Goal: Information Seeking & Learning: Find specific fact

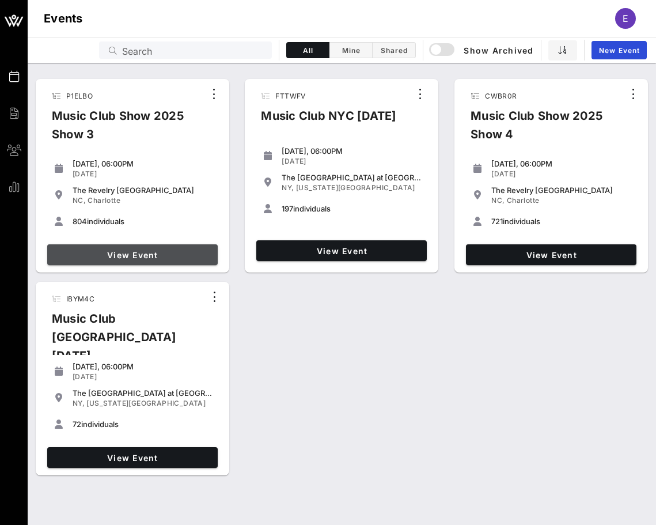
click at [167, 259] on span "View Event" at bounding box center [132, 255] width 161 height 10
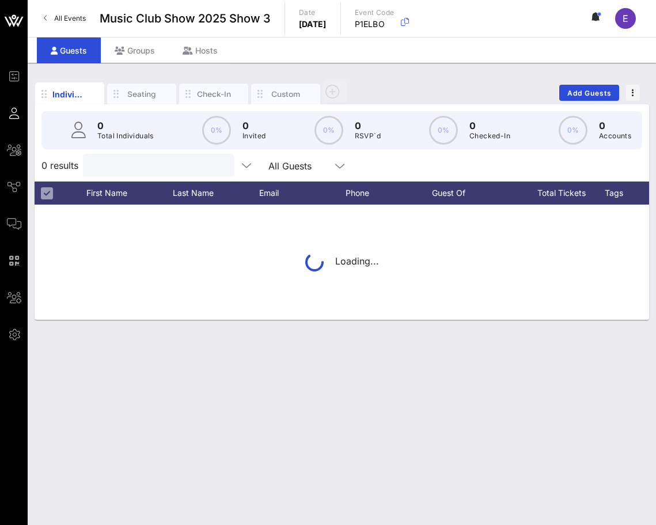
click at [150, 161] on input "text" at bounding box center [157, 165] width 135 height 15
paste input "[EMAIL_ADDRESS][PERSON_NAME][DOMAIN_NAME]"
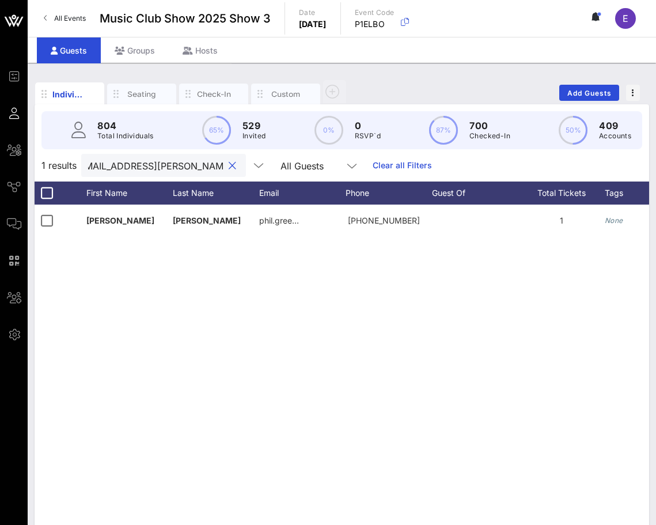
type input "[EMAIL_ADDRESS][PERSON_NAME][DOMAIN_NAME]"
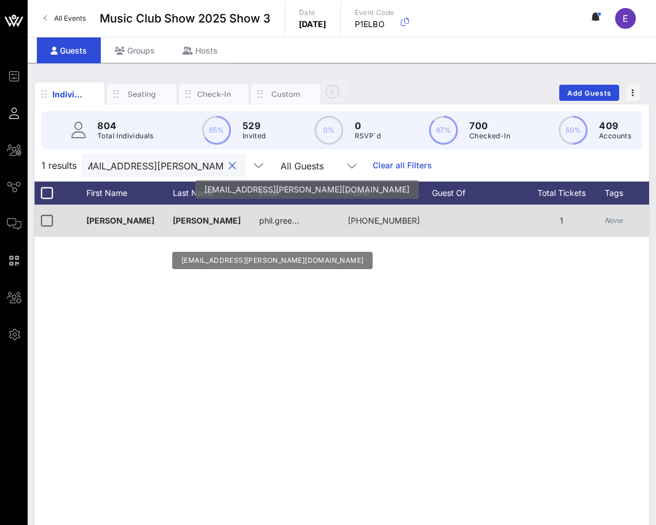
scroll to position [0, 0]
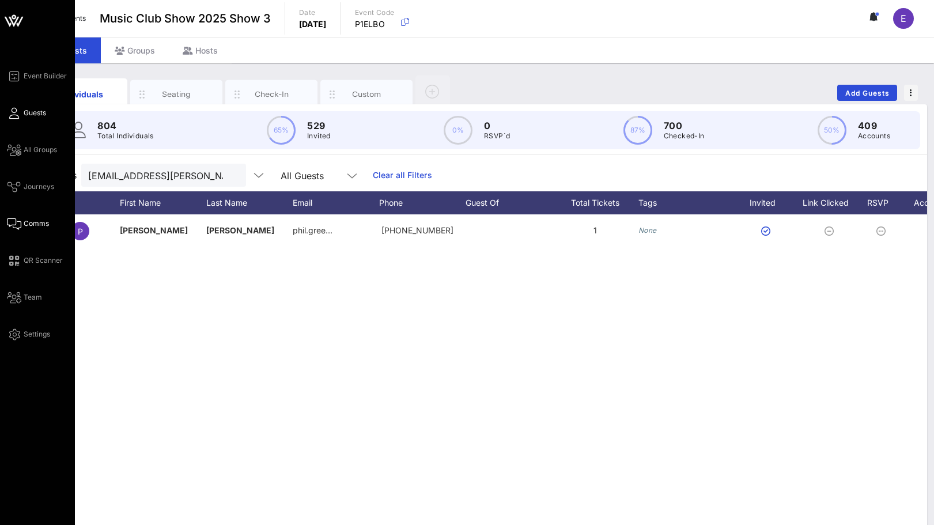
click at [24, 228] on span "Comms" at bounding box center [36, 223] width 25 height 10
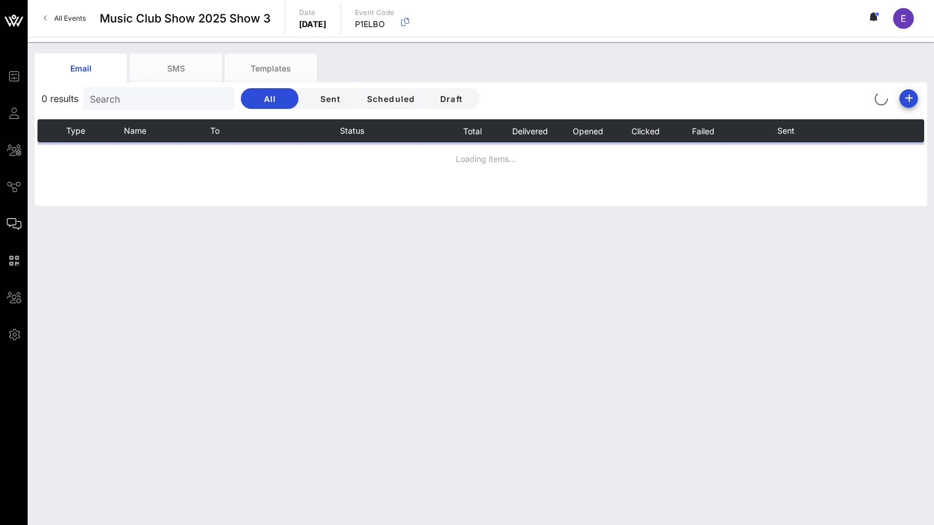
click at [157, 103] on input "Search" at bounding box center [157, 98] width 135 height 15
paste input "[EMAIL_ADDRESS][PERSON_NAME][DOMAIN_NAME]"
type input "[EMAIL_ADDRESS][PERSON_NAME][DOMAIN_NAME]"
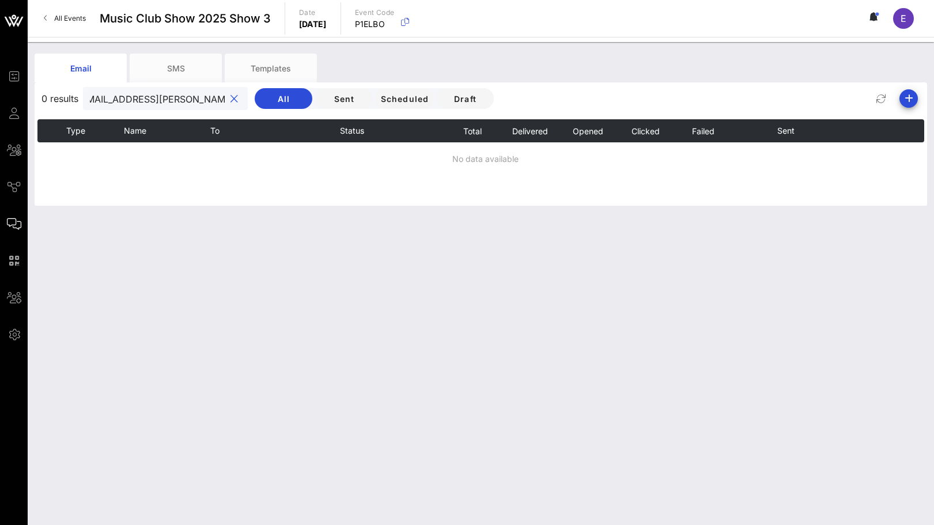
click at [135, 107] on div "[EMAIL_ADDRESS][PERSON_NAME][DOMAIN_NAME]" at bounding box center [157, 98] width 135 height 23
click at [135, 100] on input "[EMAIL_ADDRESS][PERSON_NAME][DOMAIN_NAME]" at bounding box center [157, 98] width 135 height 15
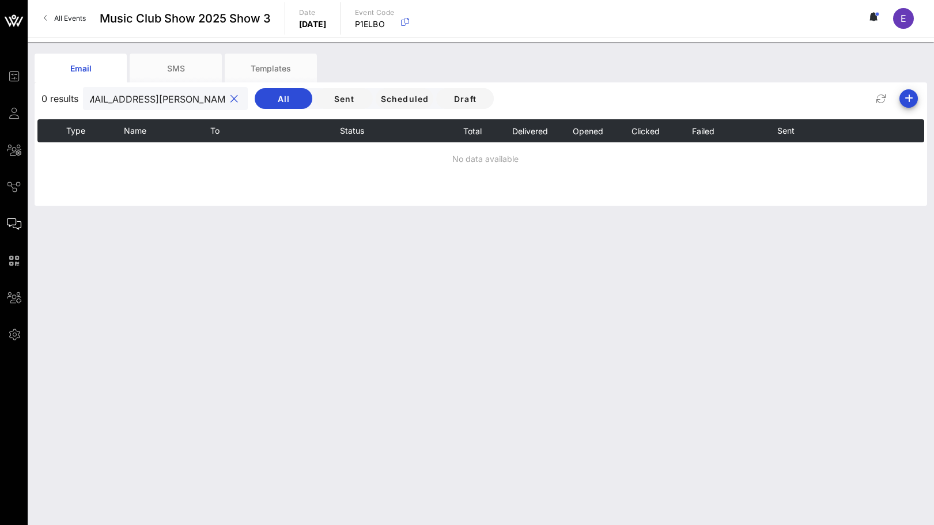
click at [135, 100] on input "[EMAIL_ADDRESS][PERSON_NAME][DOMAIN_NAME]" at bounding box center [157, 98] width 135 height 15
type input "G"
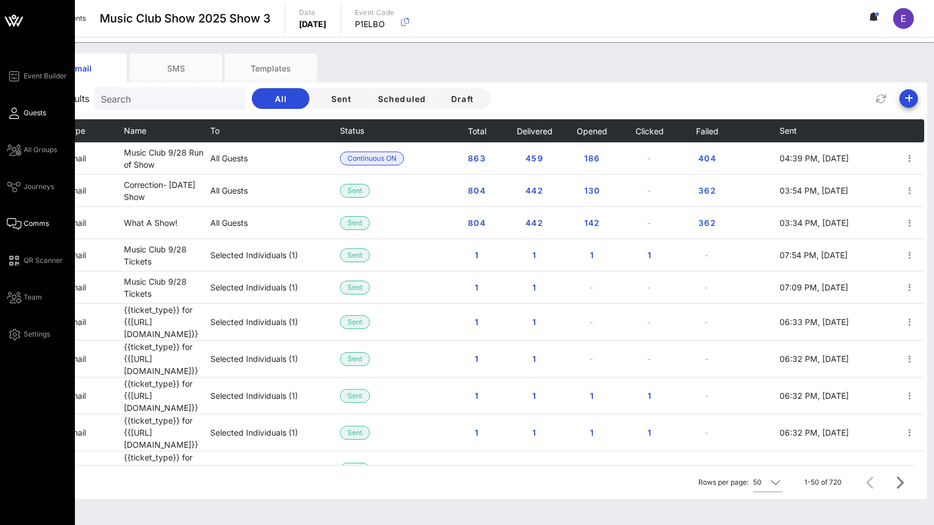
click at [9, 113] on icon at bounding box center [14, 113] width 14 height 2
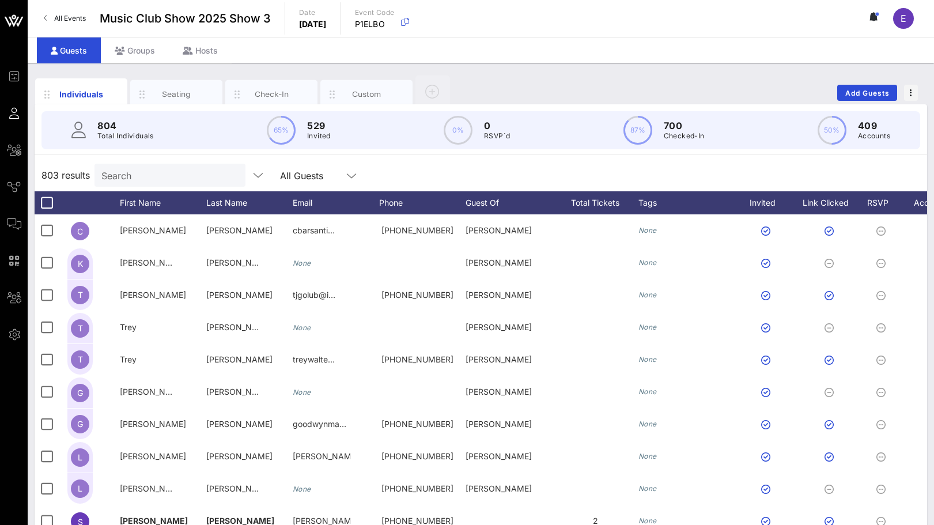
click at [106, 130] on div "804 Total Individuals" at bounding box center [125, 130] width 56 height 23
click at [122, 165] on div "Search" at bounding box center [168, 175] width 135 height 23
paste input "[EMAIL_ADDRESS][PERSON_NAME][DOMAIN_NAME]"
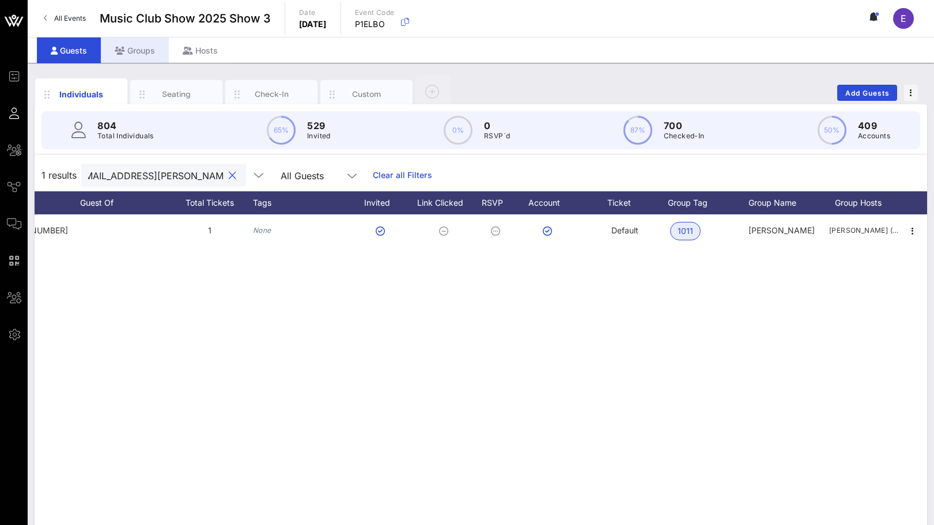
type input "[EMAIL_ADDRESS][PERSON_NAME][DOMAIN_NAME]"
click at [137, 50] on div "Groups" at bounding box center [135, 50] width 68 height 26
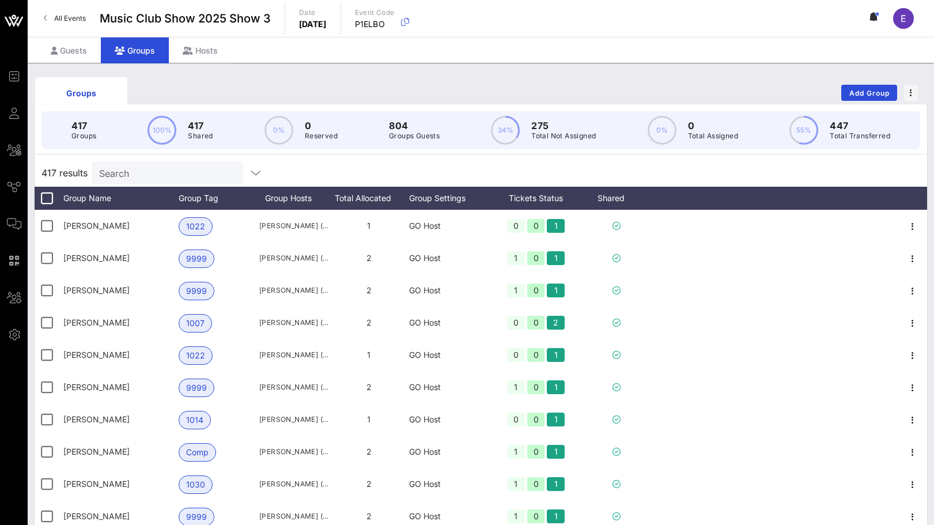
click at [132, 179] on input "Search" at bounding box center [166, 172] width 135 height 15
paste input "[EMAIL_ADDRESS][PERSON_NAME][DOMAIN_NAME]"
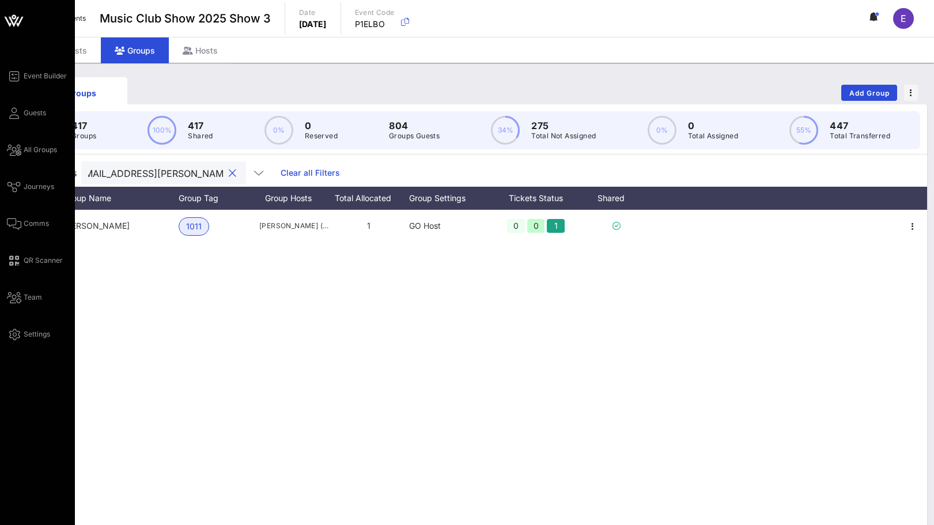
type input "[EMAIL_ADDRESS][PERSON_NAME][DOMAIN_NAME]"
click at [13, 215] on div "Event Builder Guests All Groups Journeys Comms QR Scanner Team Settings" at bounding box center [41, 205] width 68 height 272
click at [13, 223] on icon at bounding box center [14, 224] width 14 height 2
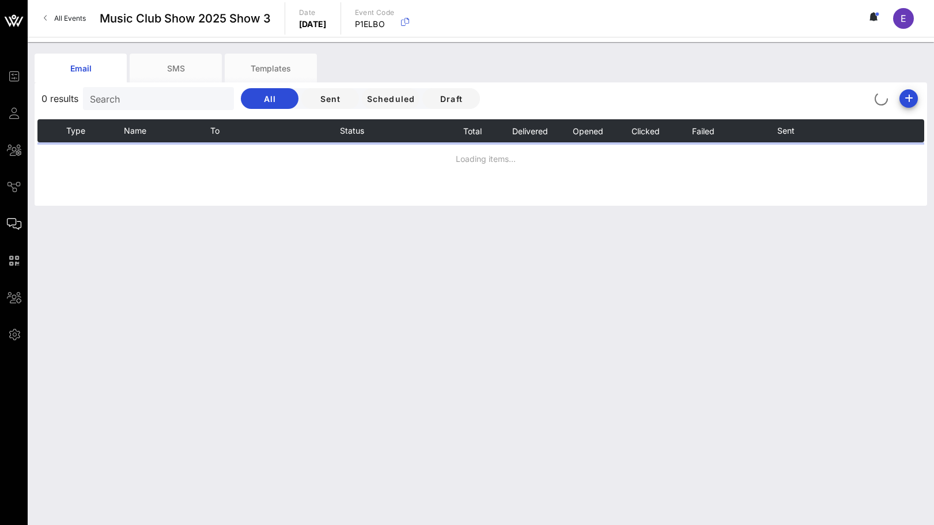
click at [158, 102] on input "Search" at bounding box center [157, 98] width 135 height 15
type input "O"
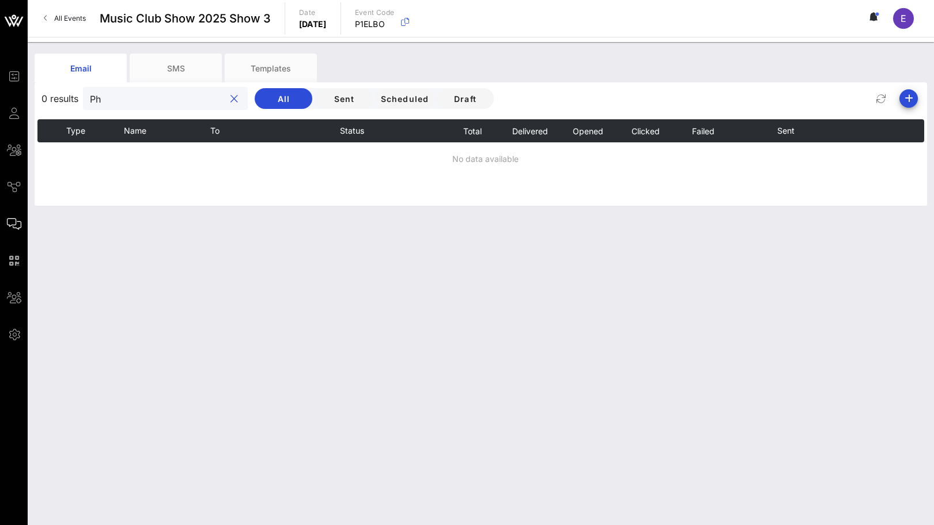
type input "P"
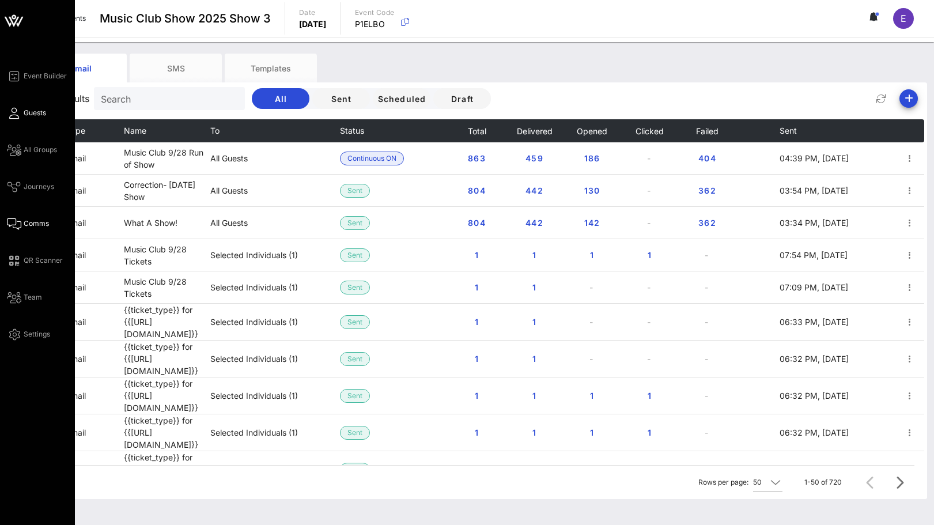
click at [7, 109] on link "Guests" at bounding box center [26, 113] width 39 height 14
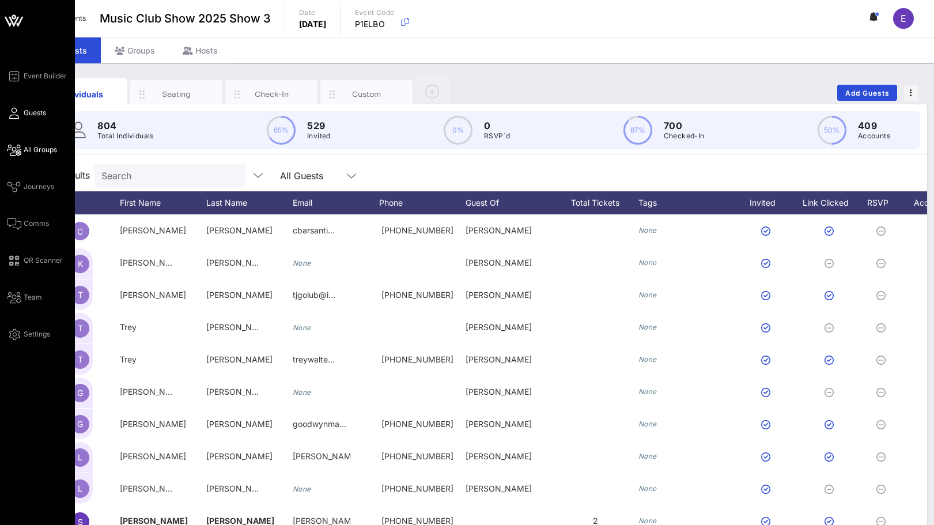
click at [15, 151] on icon at bounding box center [14, 150] width 14 height 2
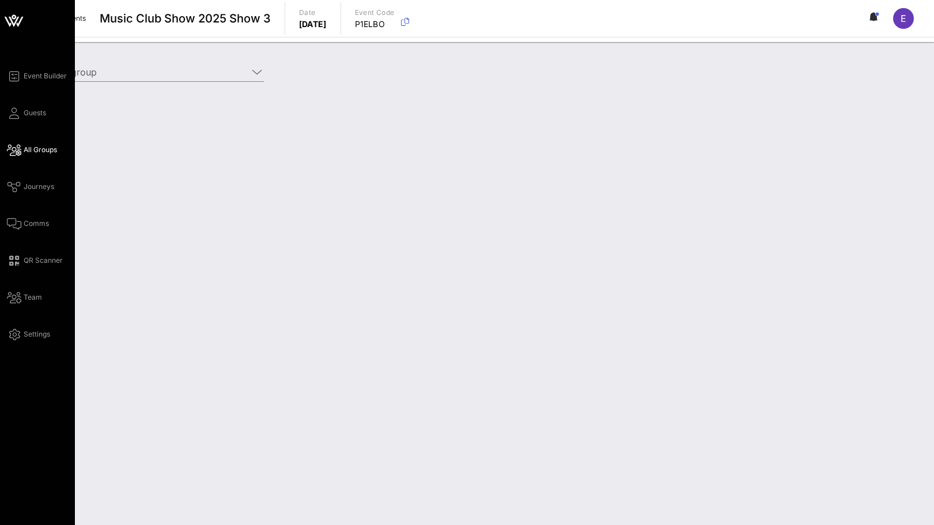
click at [16, 209] on div "Event Builder Guests All Groups Journeys Comms QR Scanner Team Settings" at bounding box center [41, 205] width 68 height 272
click at [16, 223] on icon at bounding box center [14, 224] width 14 height 2
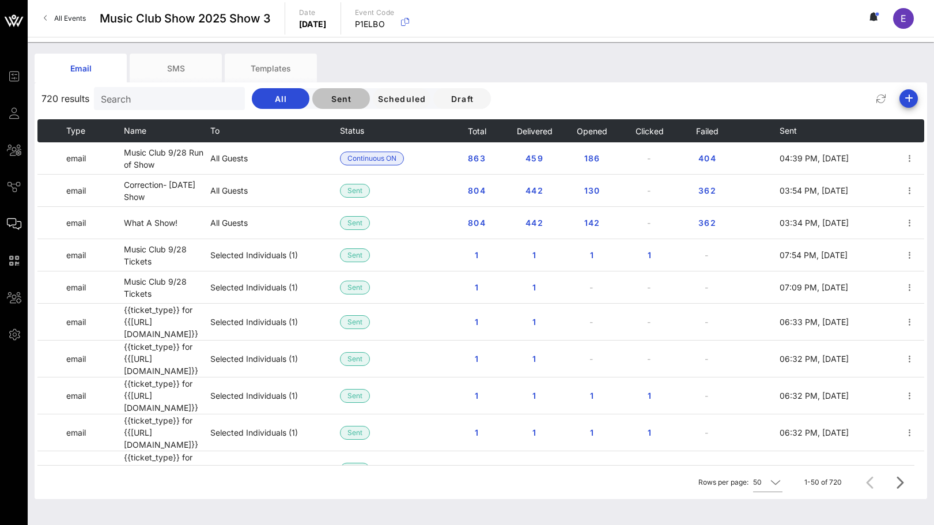
click at [312, 92] on button "Sent" at bounding box center [341, 98] width 58 height 21
click at [171, 89] on div "Search" at bounding box center [168, 98] width 135 height 23
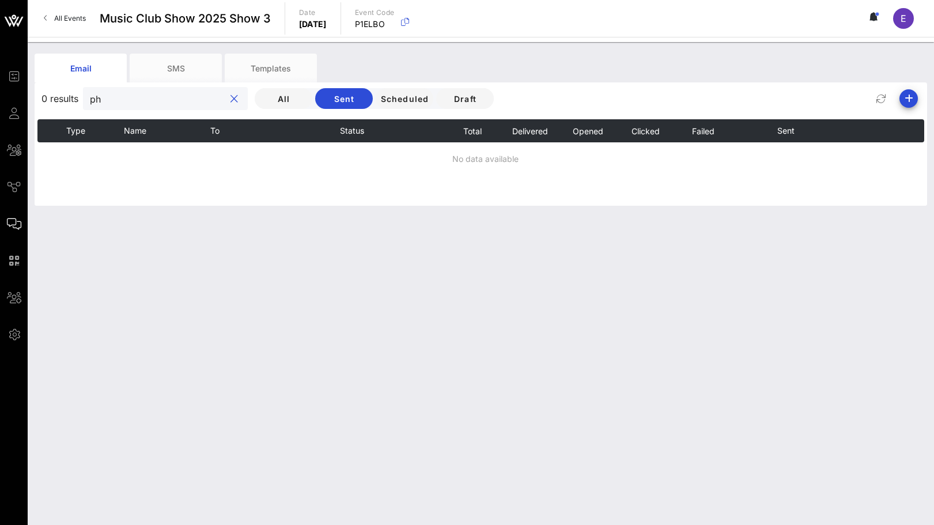
type input "p"
type input "a"
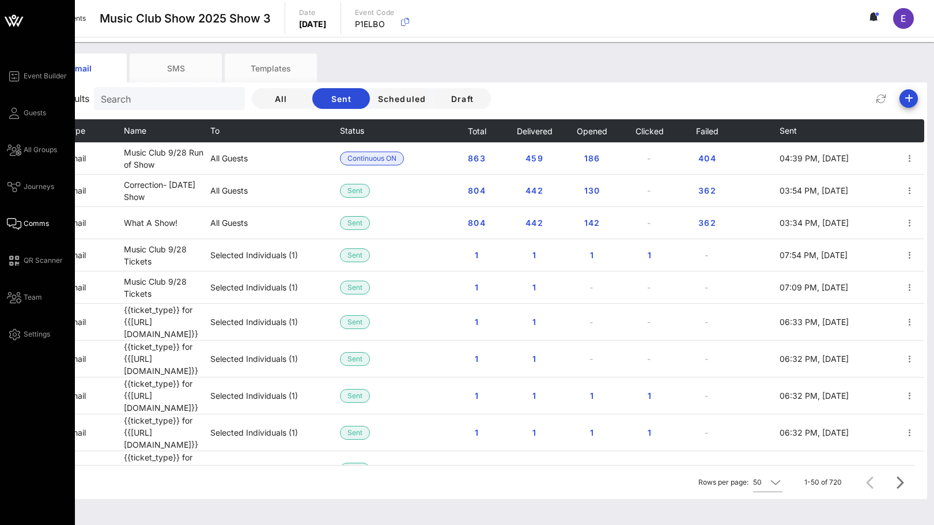
click at [15, 138] on div "Event Builder Guests All Groups Journeys Comms QR Scanner Team Settings" at bounding box center [41, 205] width 68 height 272
click at [14, 168] on div "Event Builder Guests All Groups Journeys Comms QR Scanner Team Settings" at bounding box center [41, 205] width 68 height 272
click at [14, 122] on div "Event Builder Guests All Groups Journeys Comms QR Scanner Team Settings" at bounding box center [41, 205] width 68 height 272
click at [14, 114] on icon at bounding box center [14, 113] width 14 height 2
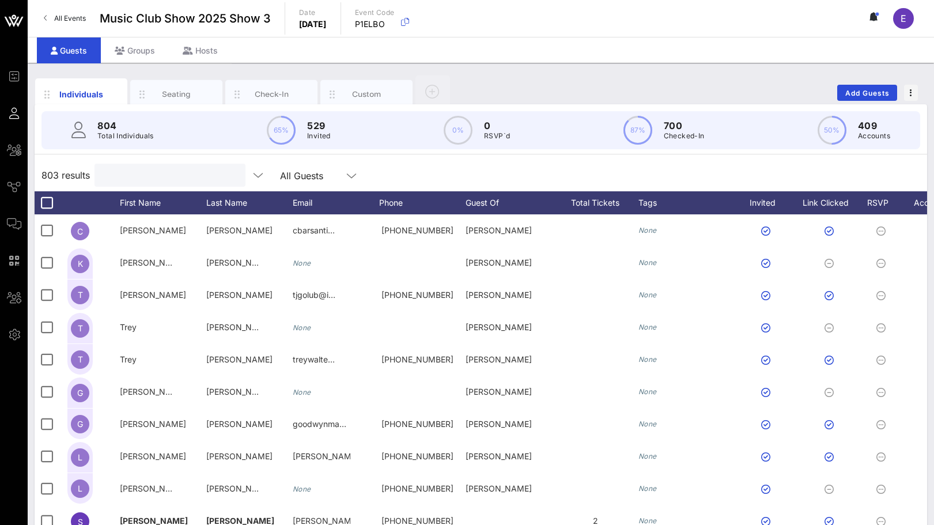
click at [156, 177] on input "text" at bounding box center [168, 175] width 135 height 15
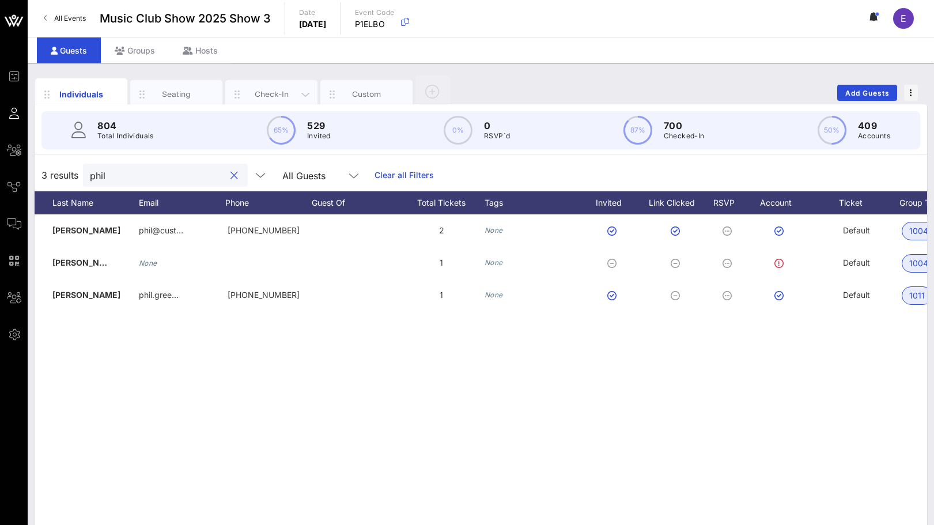
type input "phil"
click at [258, 89] on div "Check-In" at bounding box center [271, 94] width 51 height 11
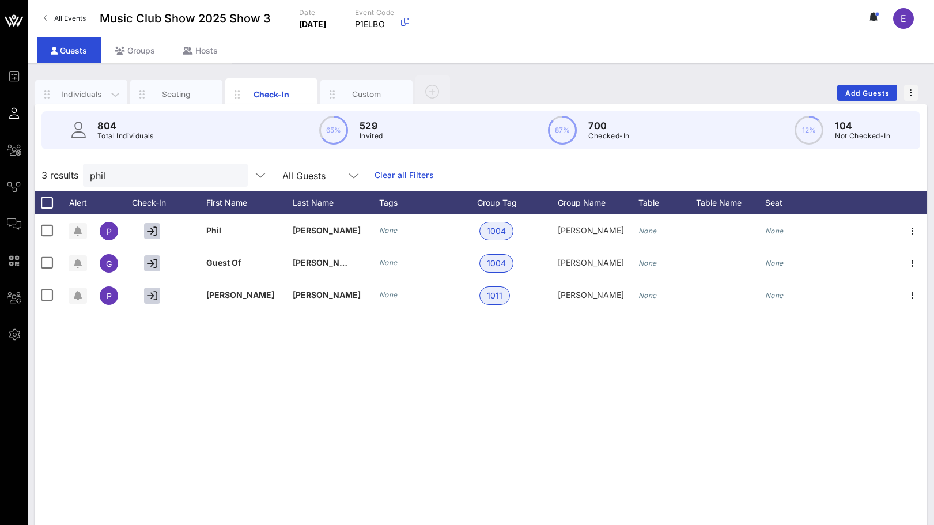
click at [101, 93] on div "Individuals" at bounding box center [81, 94] width 51 height 11
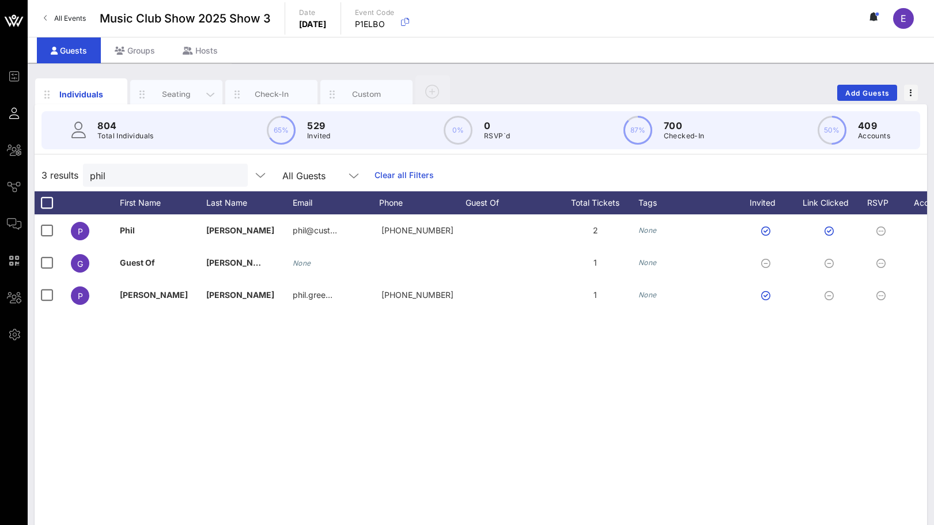
click at [175, 93] on div "Seating" at bounding box center [176, 94] width 51 height 11
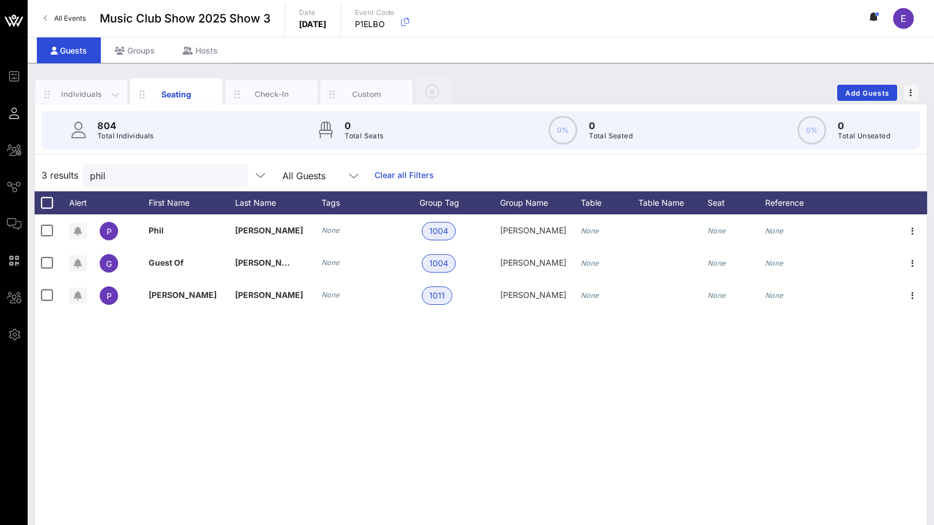
click at [100, 94] on div "Individuals" at bounding box center [81, 94] width 51 height 11
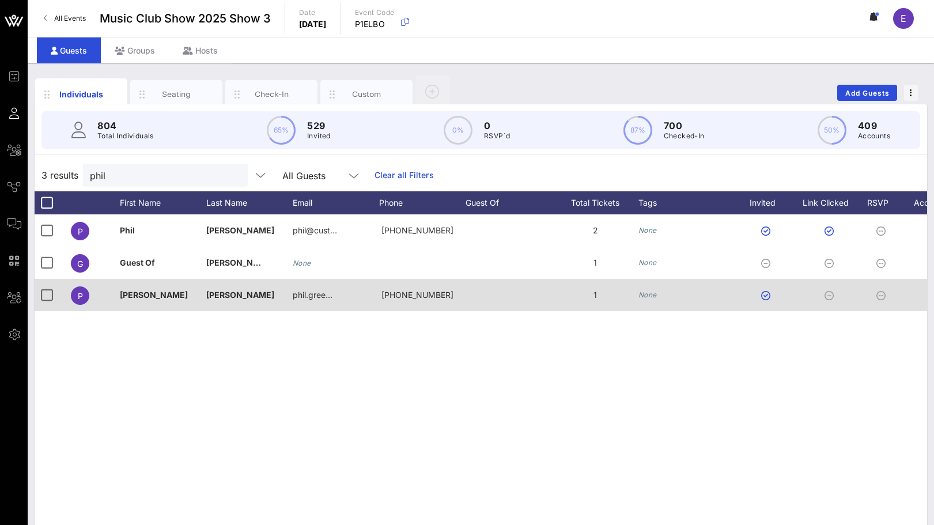
click at [149, 294] on span "[PERSON_NAME]" at bounding box center [154, 295] width 68 height 10
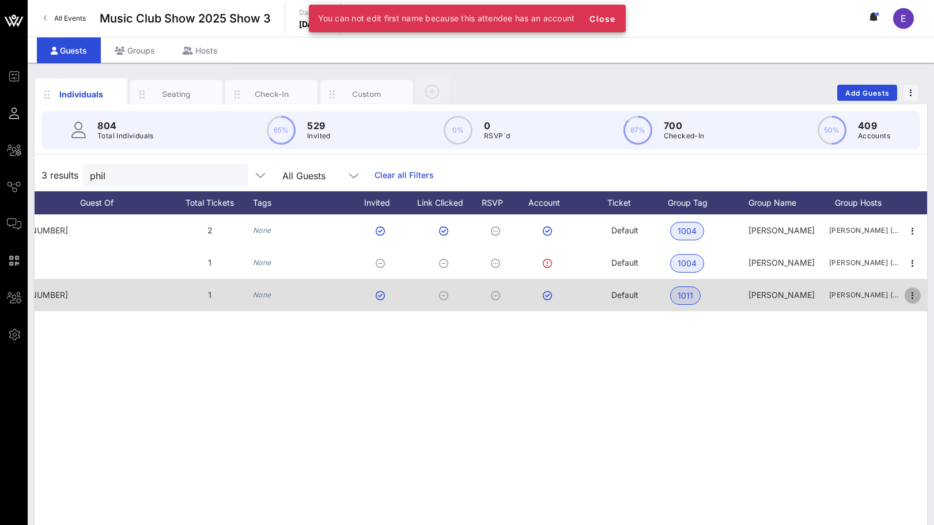
click at [656, 295] on icon "button" at bounding box center [913, 296] width 14 height 14
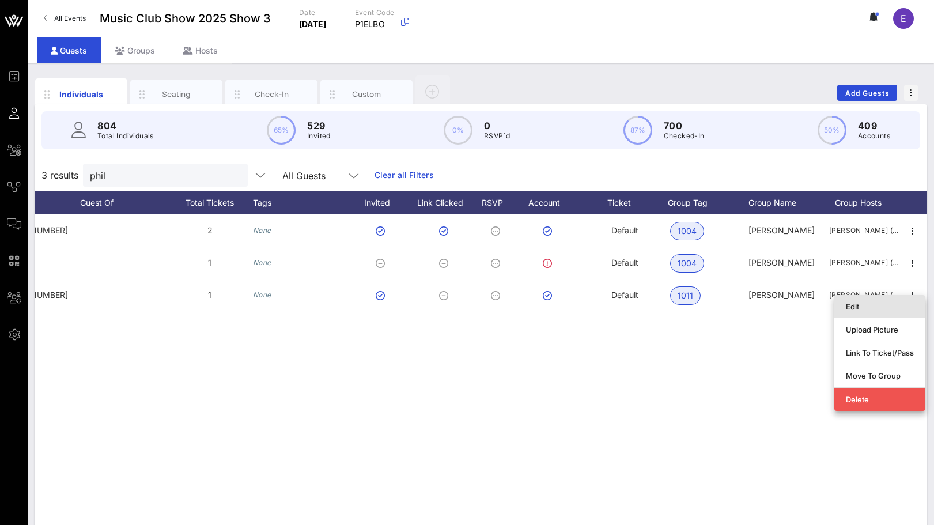
click at [656, 305] on div "Edit" at bounding box center [880, 306] width 68 height 9
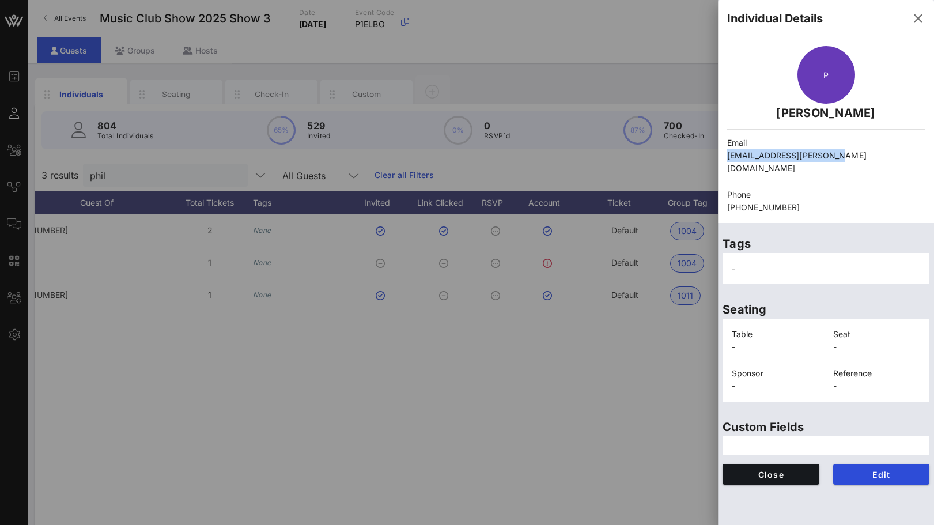
drag, startPoint x: 843, startPoint y: 150, endPoint x: 725, endPoint y: 157, distance: 118.3
click at [656, 157] on div "Email [EMAIL_ADDRESS][PERSON_NAME][DOMAIN_NAME]" at bounding box center [825, 156] width 211 height 52
copy p "[EMAIL_ADDRESS][PERSON_NAME][DOMAIN_NAME]"
click at [281, 78] on div at bounding box center [467, 262] width 934 height 525
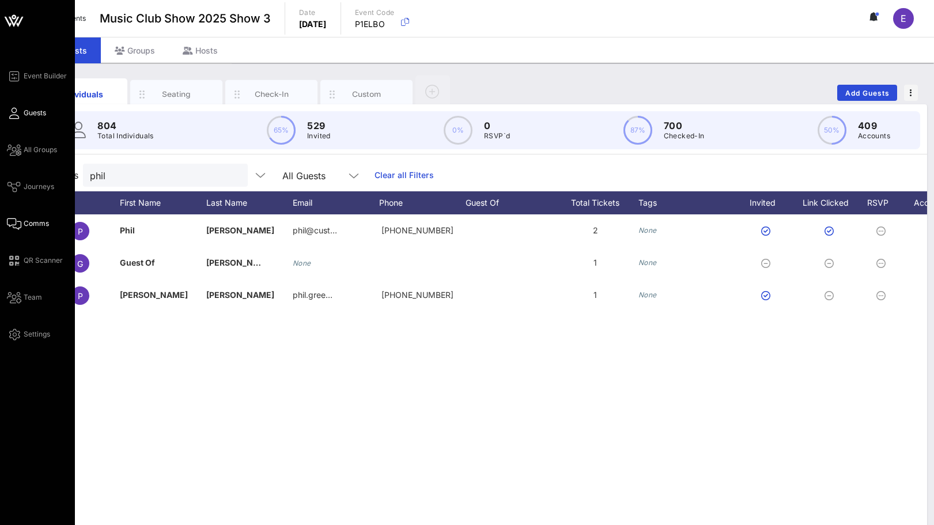
click at [8, 223] on icon at bounding box center [14, 224] width 14 height 2
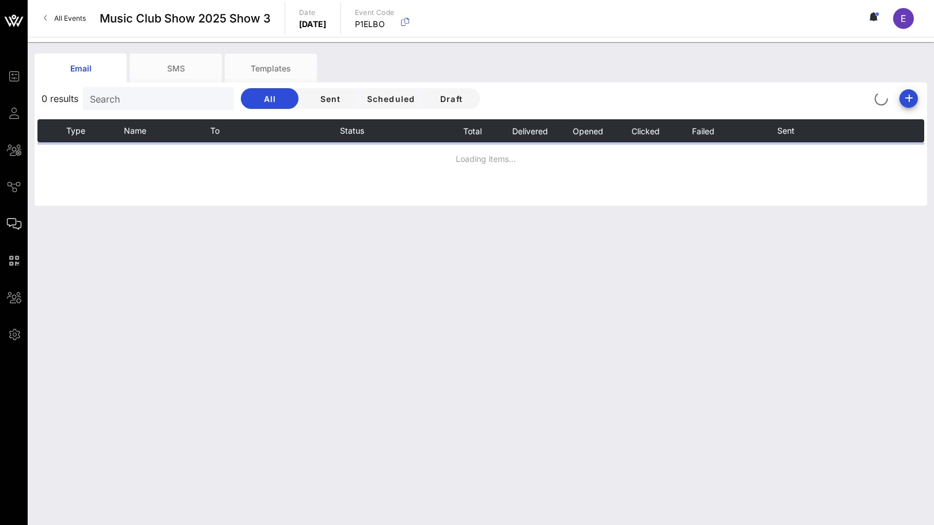
click at [164, 103] on input "Search" at bounding box center [157, 98] width 135 height 15
type input "o"
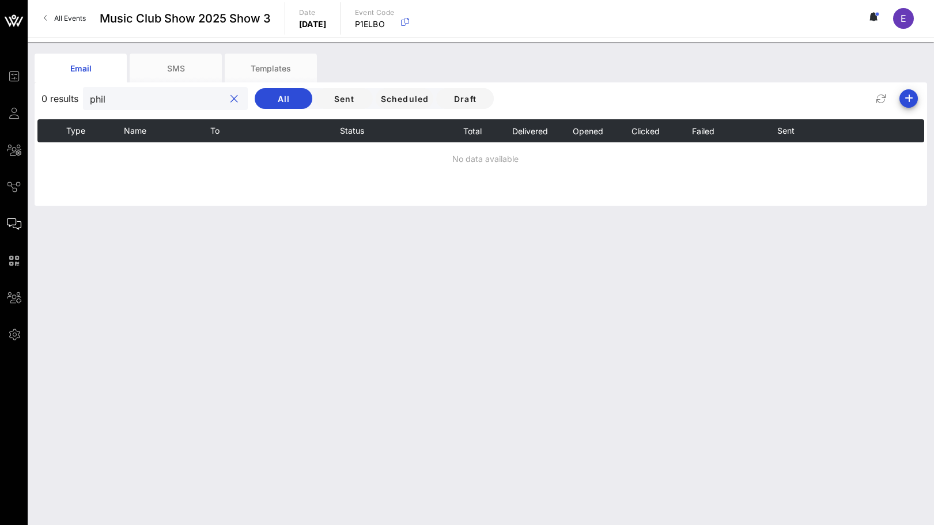
type input "phil"
click at [225, 96] on div at bounding box center [233, 99] width 16 height 14
click at [230, 98] on button "clear icon" at bounding box center [233, 99] width 7 height 12
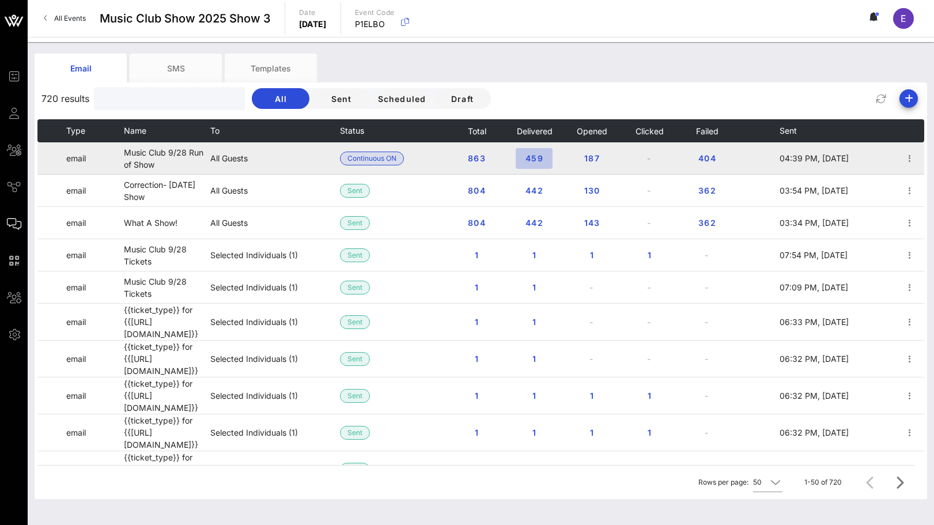
click at [528, 155] on span "459" at bounding box center [534, 158] width 18 height 10
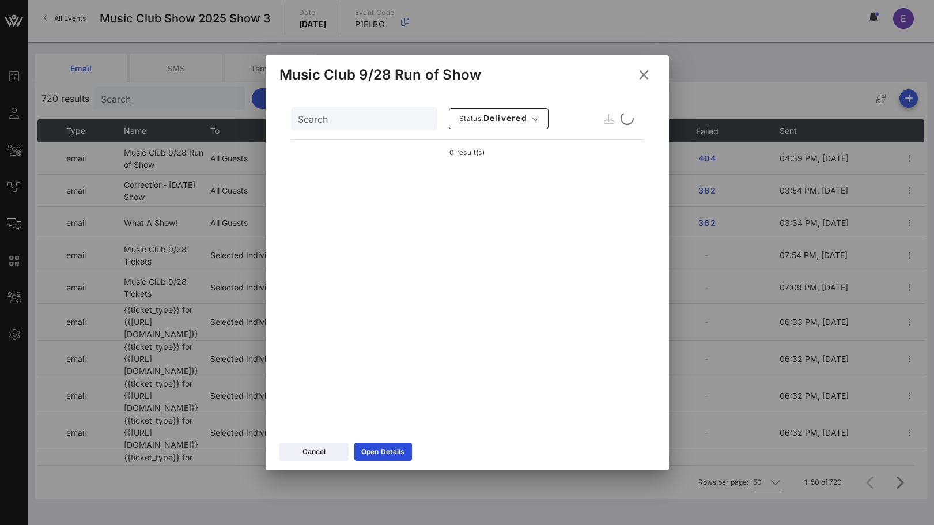
click at [354, 119] on input "text" at bounding box center [363, 118] width 130 height 15
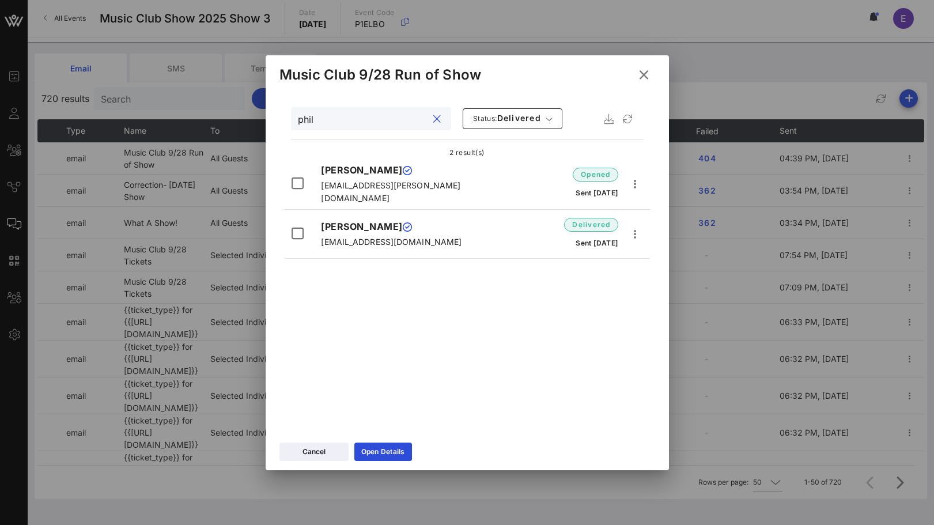
type input "phil"
drag, startPoint x: 430, startPoint y: 191, endPoint x: 317, endPoint y: 191, distance: 113.5
click at [317, 191] on div "Philippe Greenberg [EMAIL_ADDRESS][PERSON_NAME][DOMAIN_NAME]" at bounding box center [398, 183] width 168 height 41
copy span "[EMAIL_ADDRESS][PERSON_NAME][DOMAIN_NAME]"
click at [448, 192] on p "[EMAIL_ADDRESS][PERSON_NAME][DOMAIN_NAME]" at bounding box center [398, 191] width 154 height 25
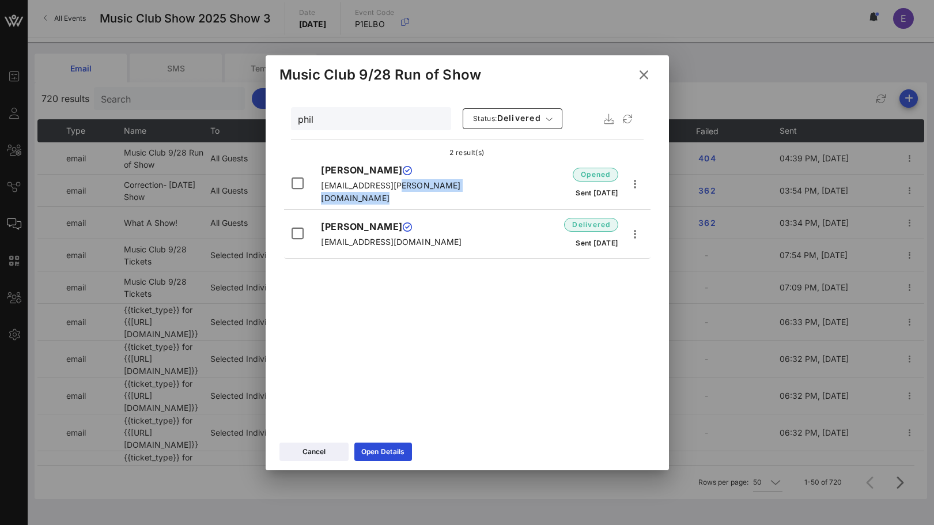
drag, startPoint x: 431, startPoint y: 190, endPoint x: 321, endPoint y: 191, distance: 109.5
click at [321, 191] on p "[EMAIL_ADDRESS][PERSON_NAME][DOMAIN_NAME]" at bounding box center [398, 191] width 154 height 25
copy span "[EMAIL_ADDRESS][PERSON_NAME][DOMAIN_NAME]"
click at [446, 248] on div "[PERSON_NAME] [EMAIL_ADDRESS][DOMAIN_NAME] delivered Sent [DATE]" at bounding box center [467, 236] width 366 height 44
click at [643, 72] on icon at bounding box center [643, 74] width 16 height 14
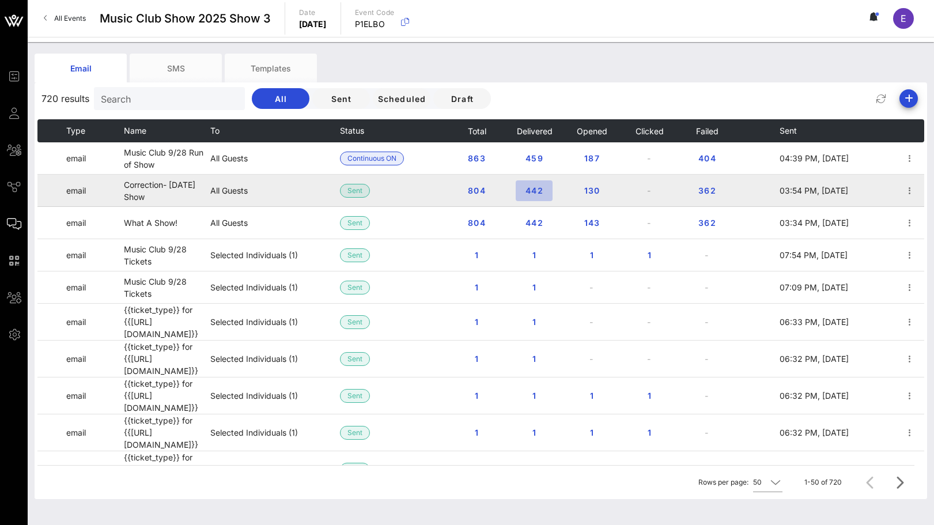
click at [531, 190] on span "442" at bounding box center [534, 191] width 18 height 10
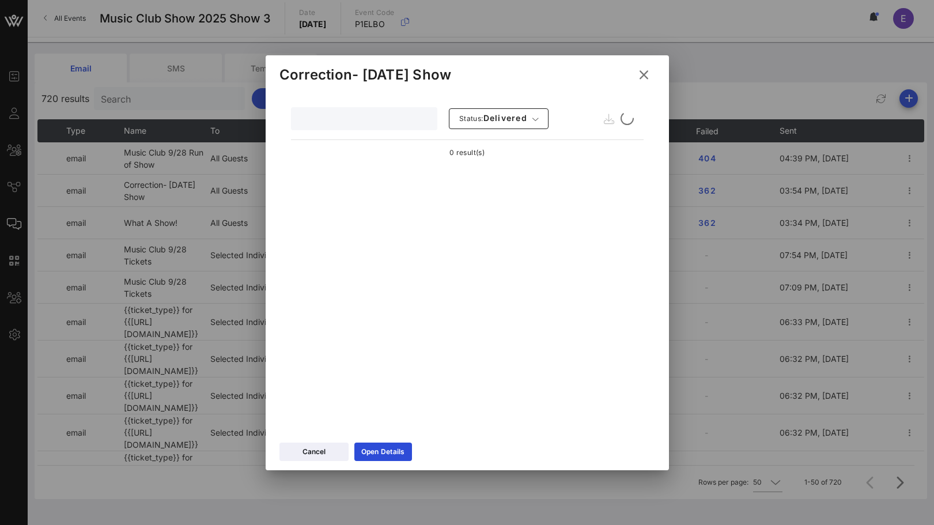
click at [355, 123] on input "text" at bounding box center [363, 118] width 130 height 15
paste input "[EMAIL_ADDRESS][PERSON_NAME][DOMAIN_NAME]"
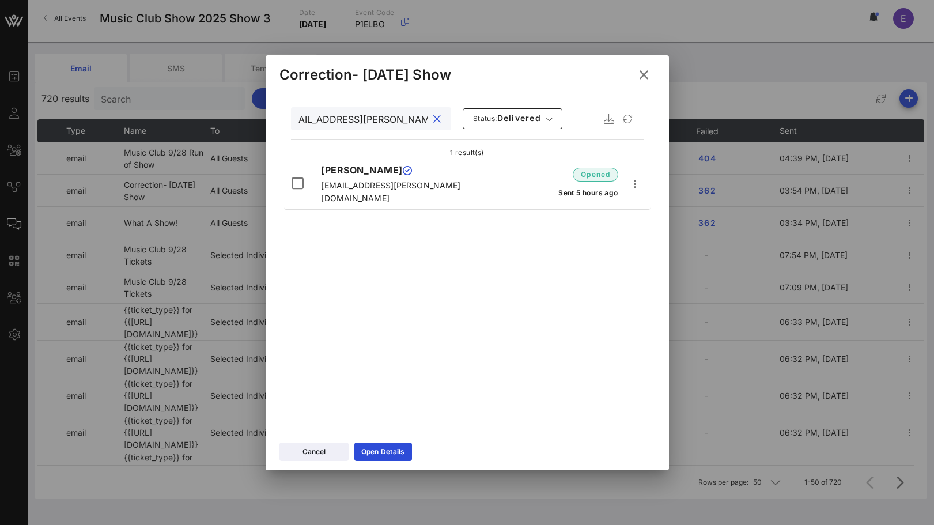
type input "[EMAIL_ADDRESS][PERSON_NAME][DOMAIN_NAME]"
click at [642, 77] on icon at bounding box center [643, 75] width 17 height 16
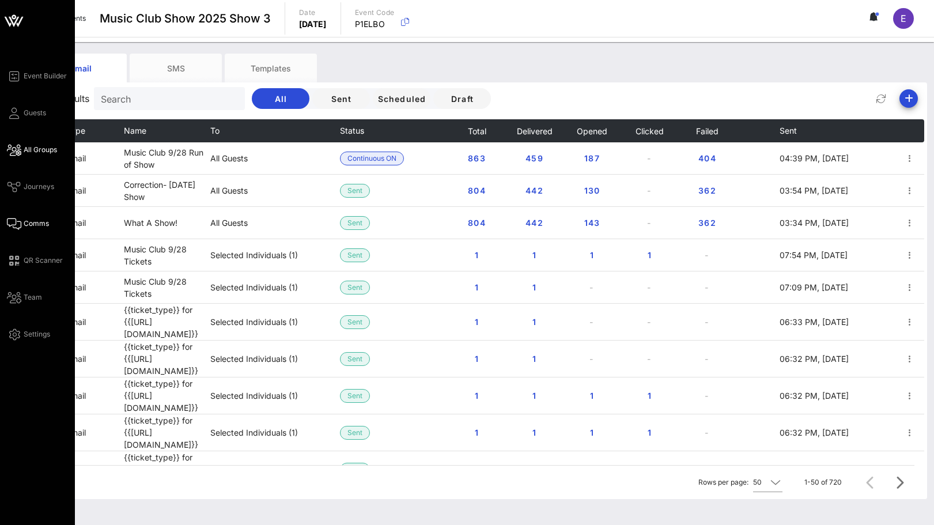
click at [11, 143] on link "All Groups" at bounding box center [32, 150] width 50 height 14
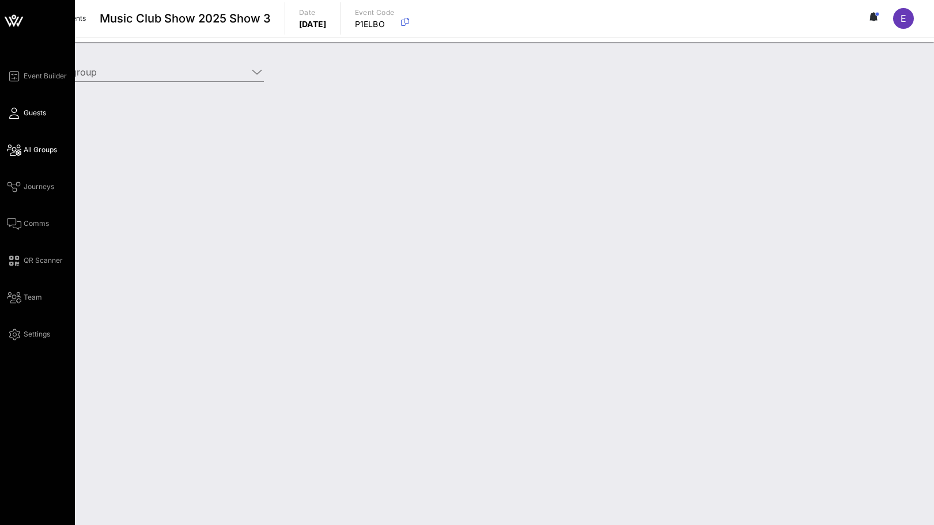
click at [31, 112] on span "Guests" at bounding box center [35, 113] width 22 height 10
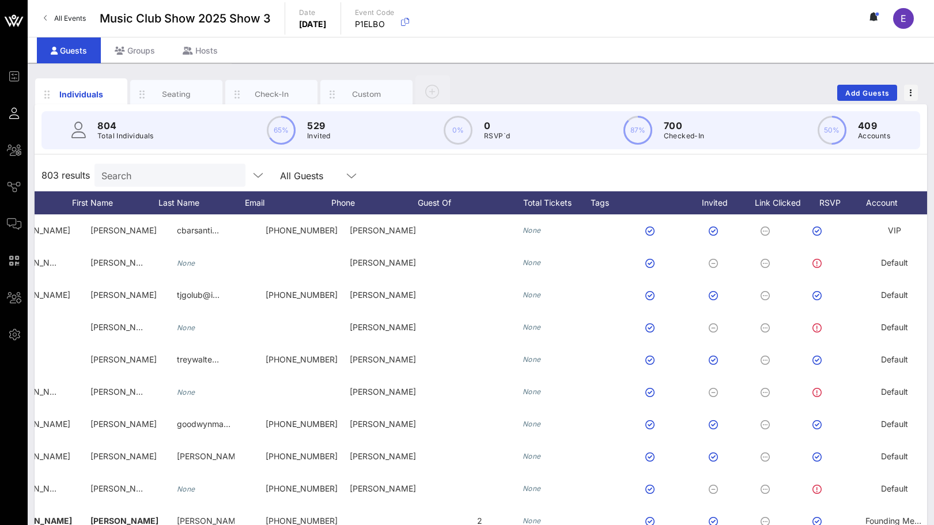
scroll to position [0, 117]
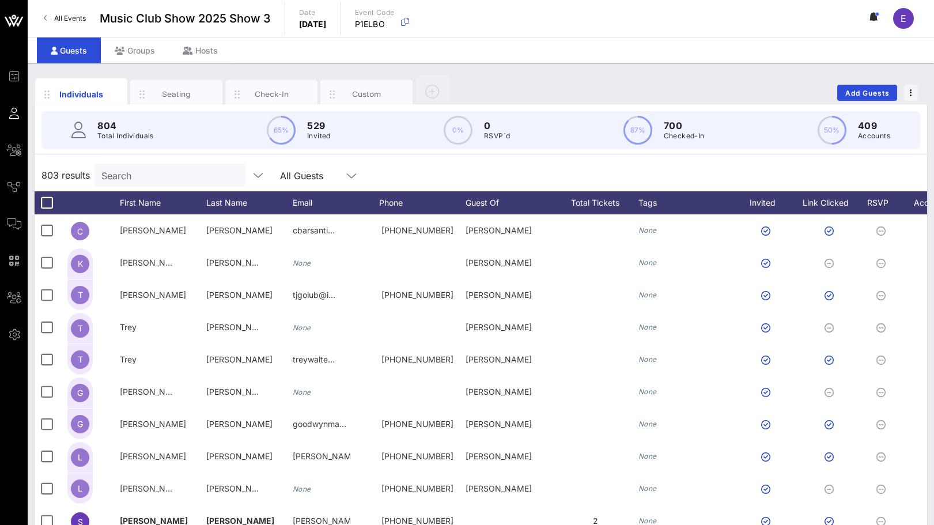
click at [183, 173] on input "Search" at bounding box center [168, 175] width 135 height 15
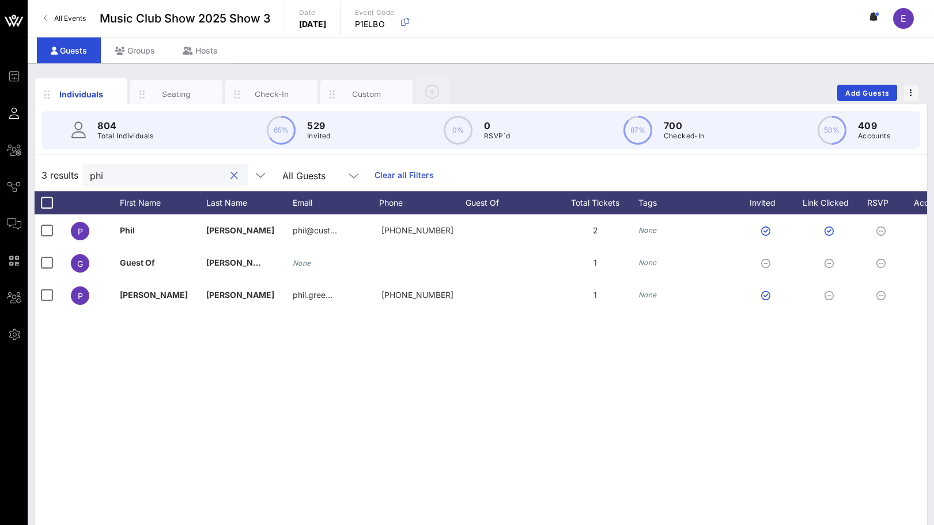
click at [140, 181] on input "phi" at bounding box center [157, 175] width 135 height 15
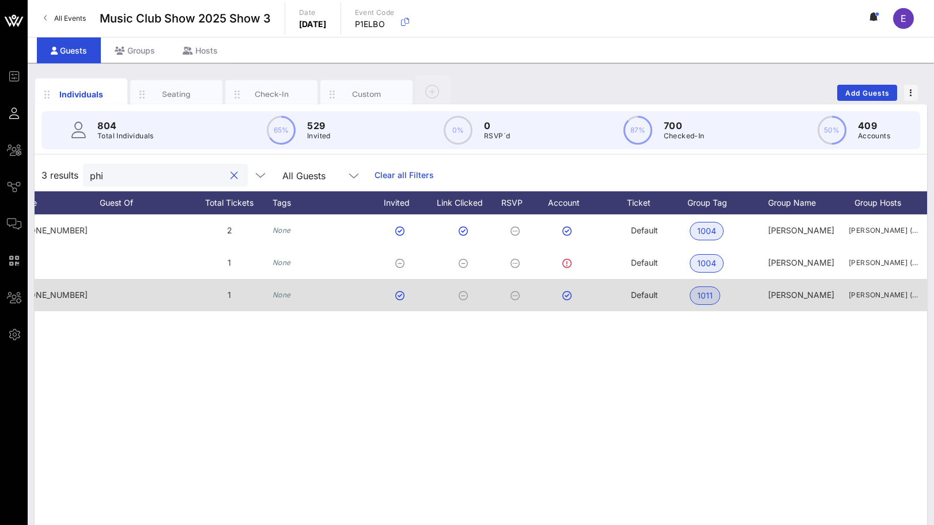
scroll to position [0, 385]
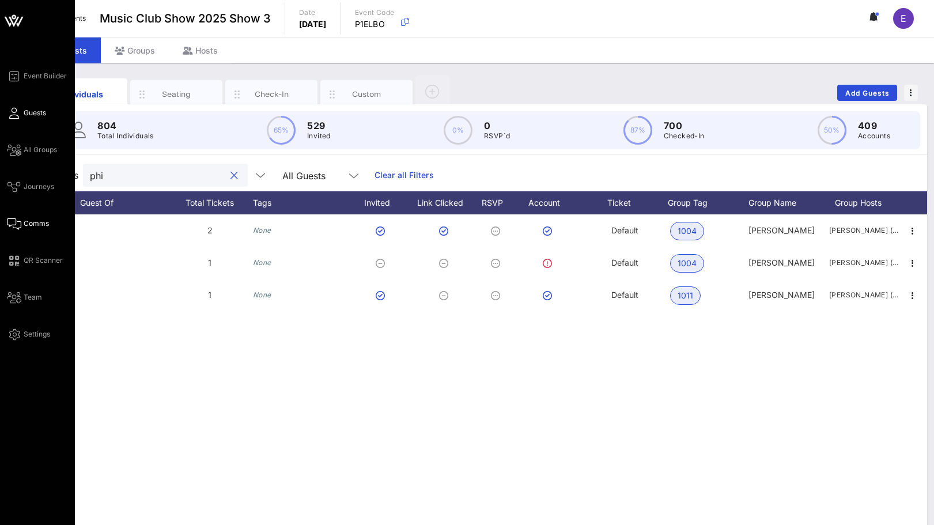
type input "phi"
click at [20, 223] on icon at bounding box center [14, 224] width 14 height 2
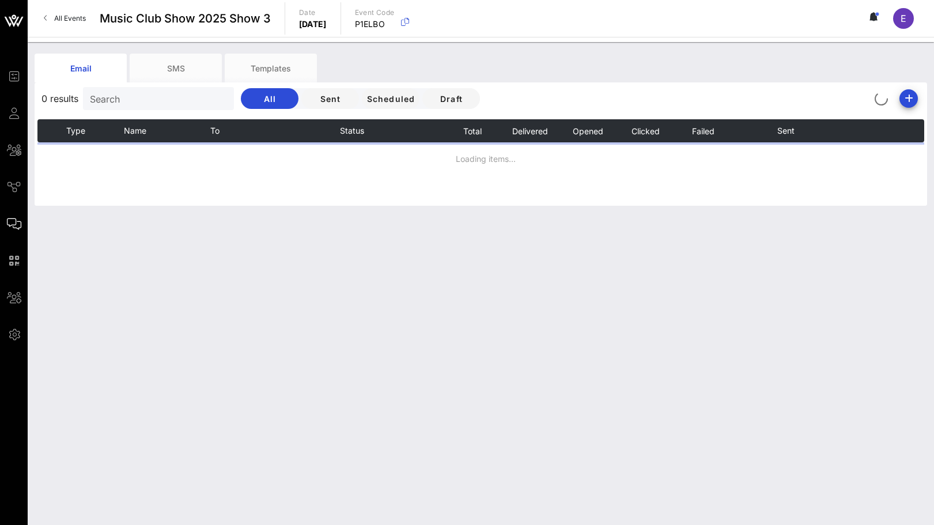
click at [153, 100] on input "Search" at bounding box center [157, 98] width 135 height 15
type input "phil"
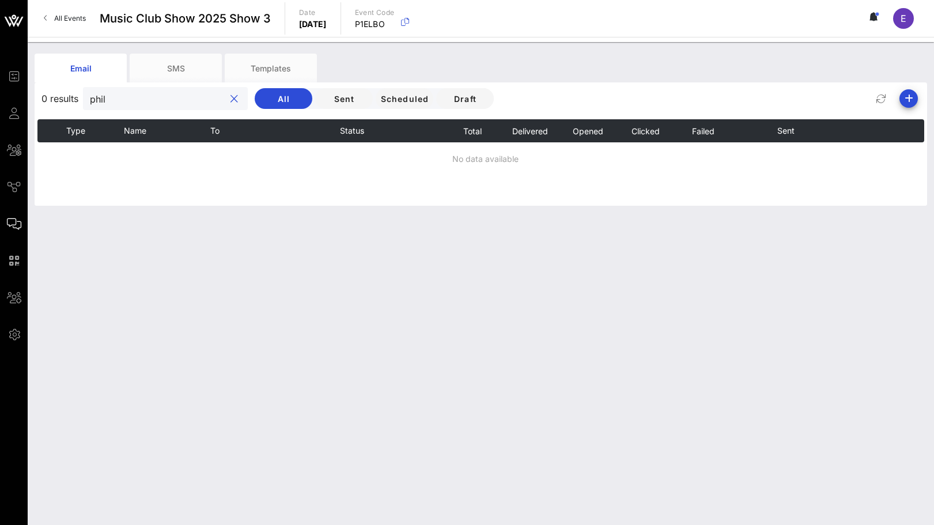
click at [152, 99] on input "phil" at bounding box center [157, 98] width 135 height 15
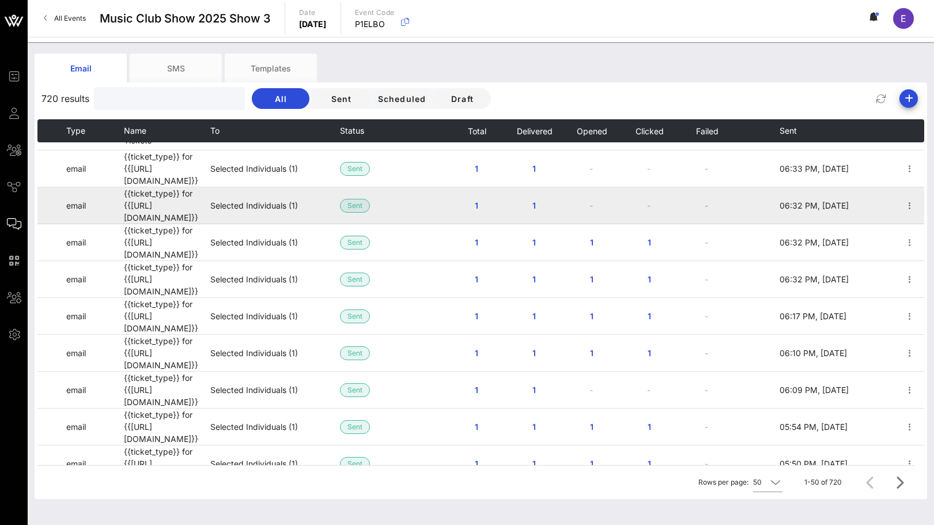
scroll to position [198, 0]
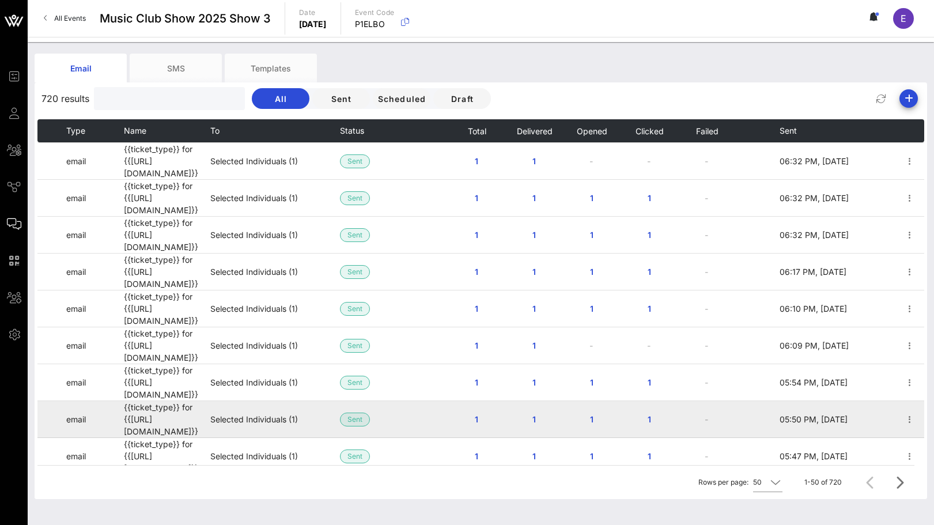
click at [180, 401] on td "{{ticket_type}} for {{[URL][DOMAIN_NAME]}}" at bounding box center [167, 419] width 86 height 37
click at [243, 401] on td "Selected Individuals (1)" at bounding box center [275, 419] width 130 height 37
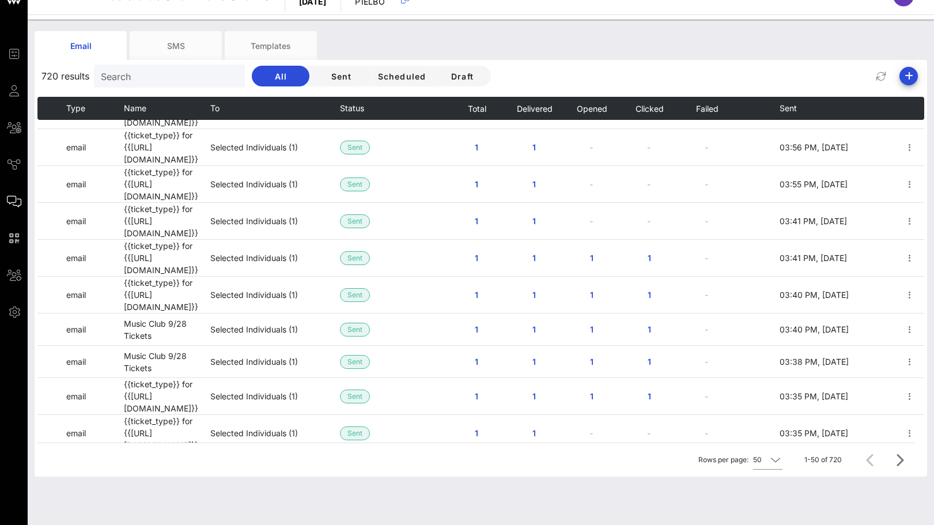
scroll to position [1283, 0]
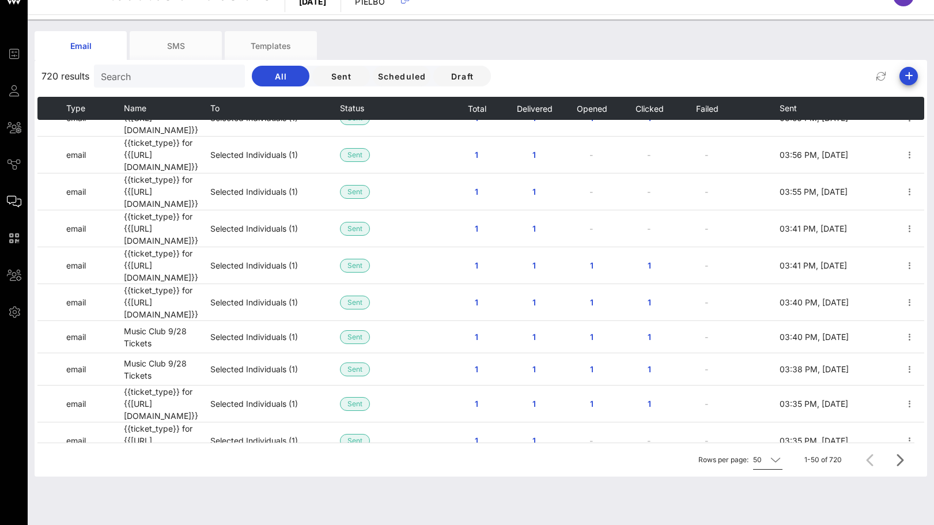
click at [656, 460] on icon at bounding box center [775, 460] width 10 height 14
click at [656, 466] on div "500" at bounding box center [770, 471] width 17 height 25
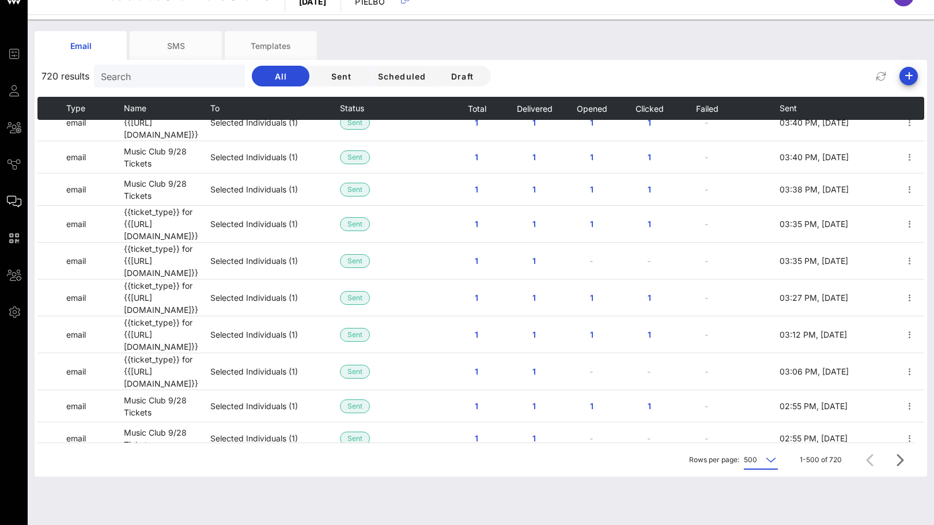
scroll to position [1690, 0]
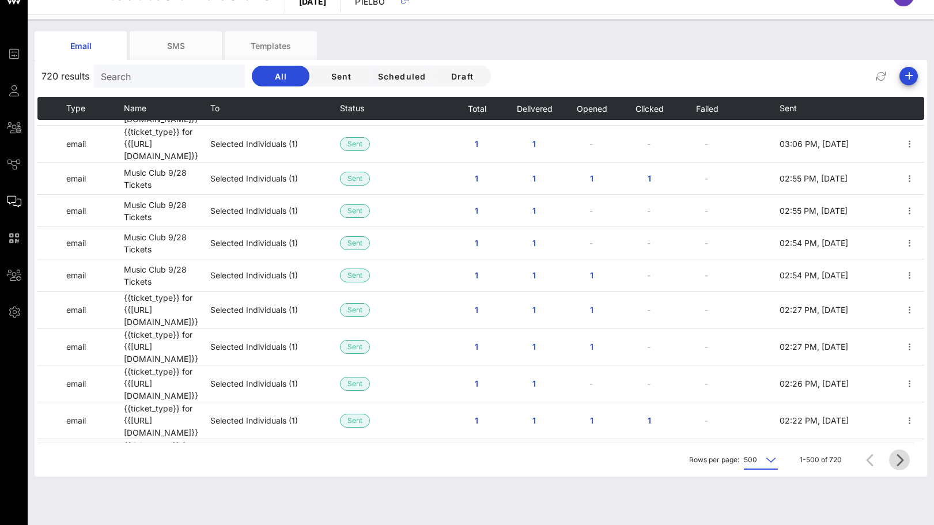
click at [656, 457] on icon "Next page" at bounding box center [899, 460] width 14 height 14
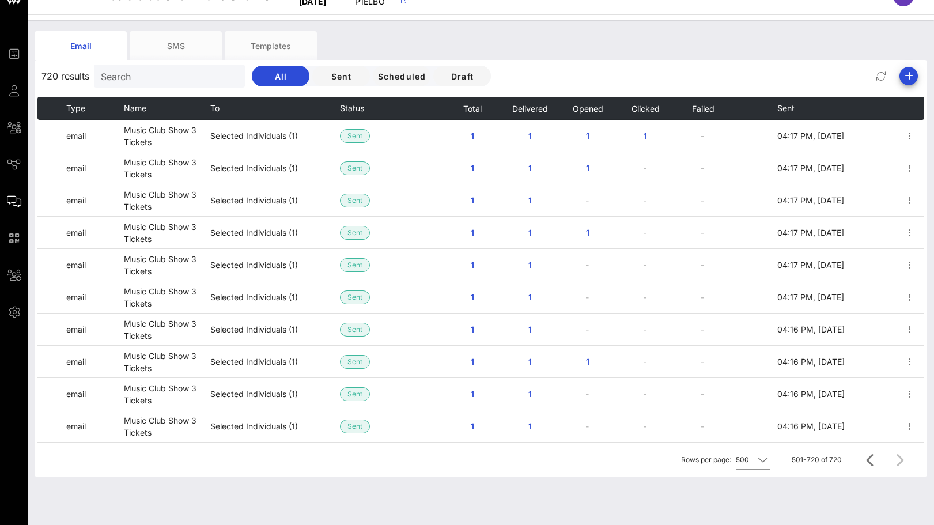
scroll to position [0, 0]
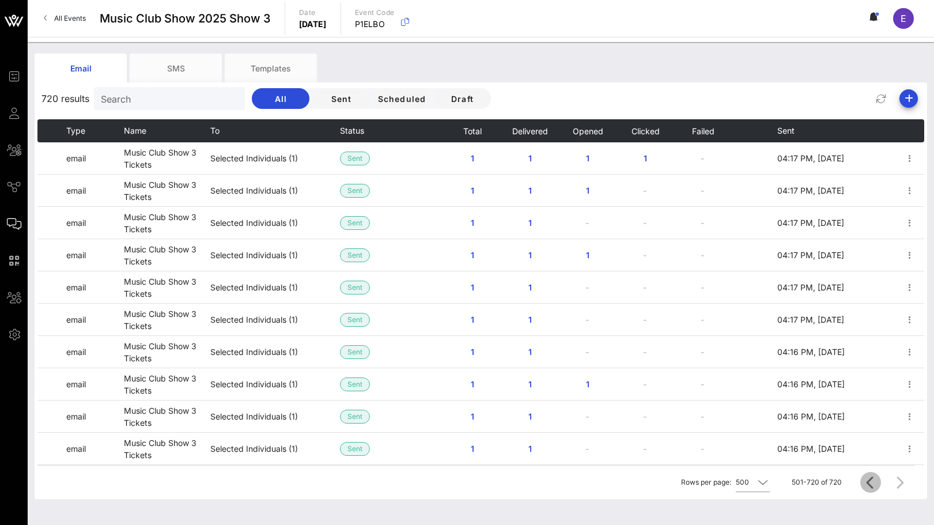
click at [656, 482] on icon "Previous page" at bounding box center [871, 482] width 14 height 14
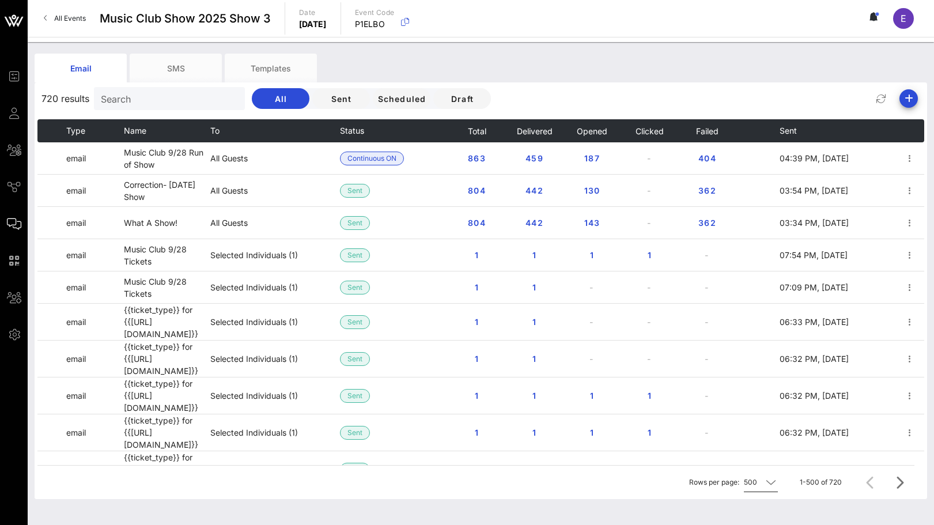
click at [656, 482] on div "500" at bounding box center [753, 482] width 18 height 18
click at [656, 435] on div "200" at bounding box center [762, 444] width 17 height 25
click at [656, 480] on icon "Next page" at bounding box center [899, 482] width 14 height 14
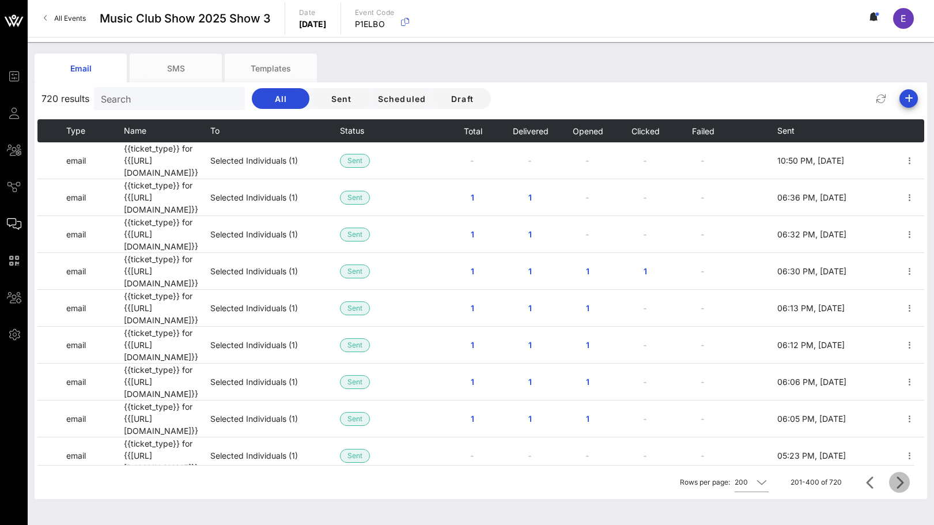
click at [656, 480] on icon "Next page" at bounding box center [899, 482] width 14 height 14
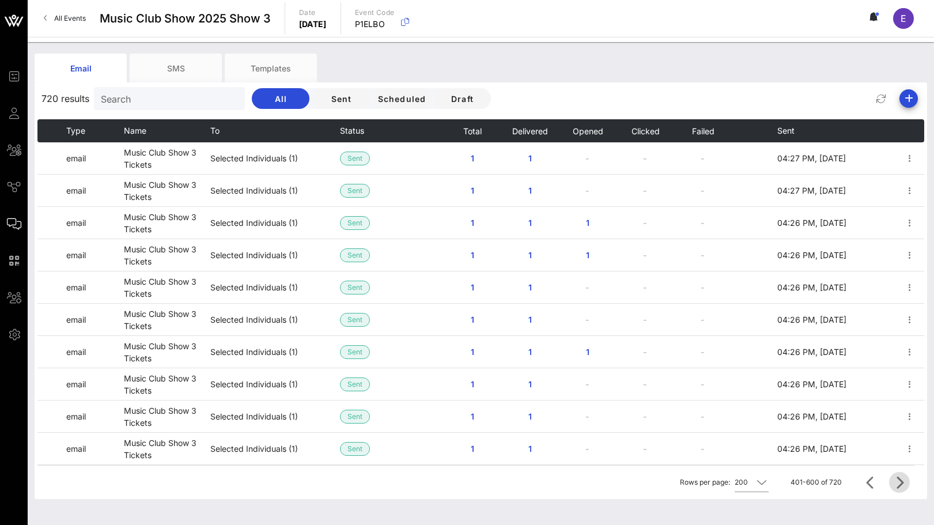
click at [656, 480] on icon "Next page" at bounding box center [899, 482] width 14 height 14
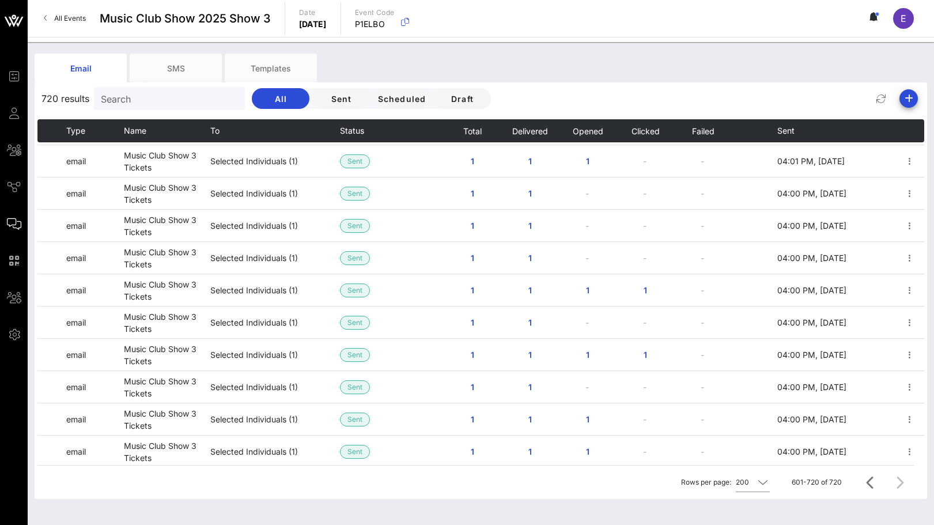
scroll to position [3075, 0]
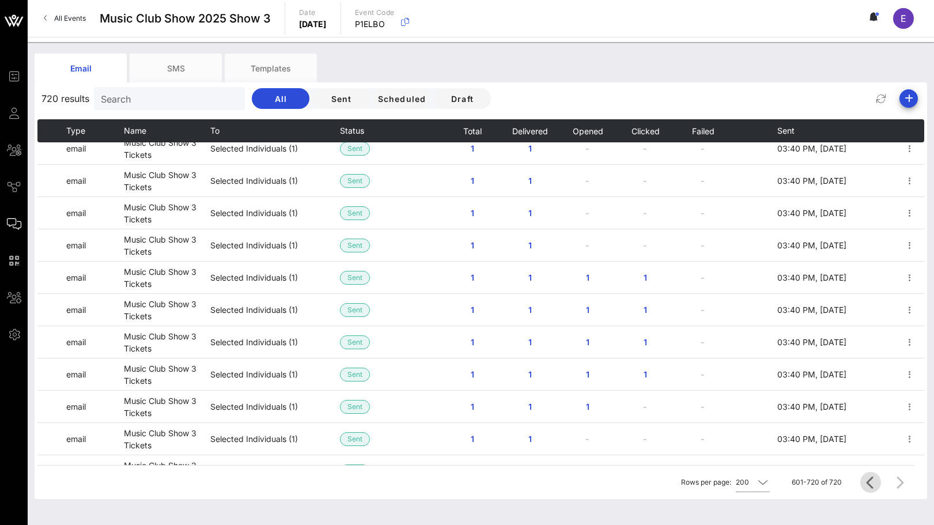
click at [656, 476] on icon "Previous page" at bounding box center [871, 482] width 14 height 14
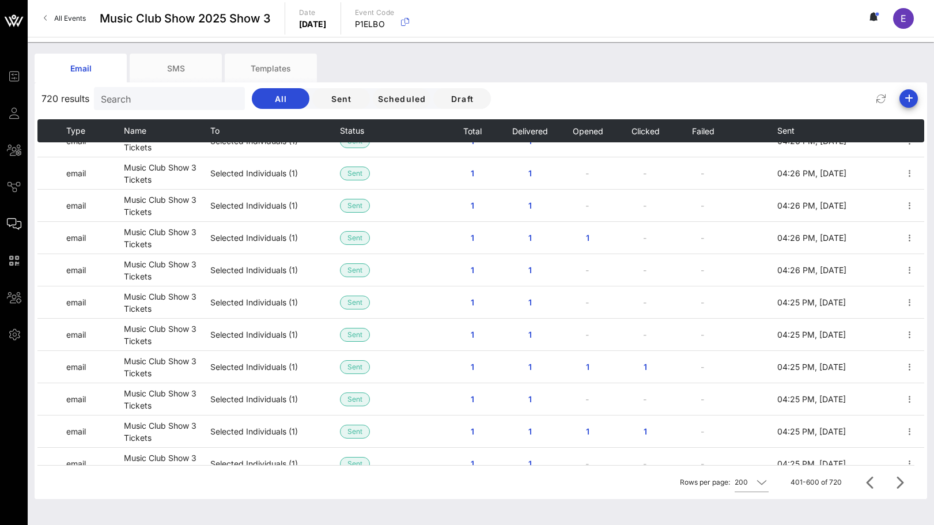
scroll to position [0, 0]
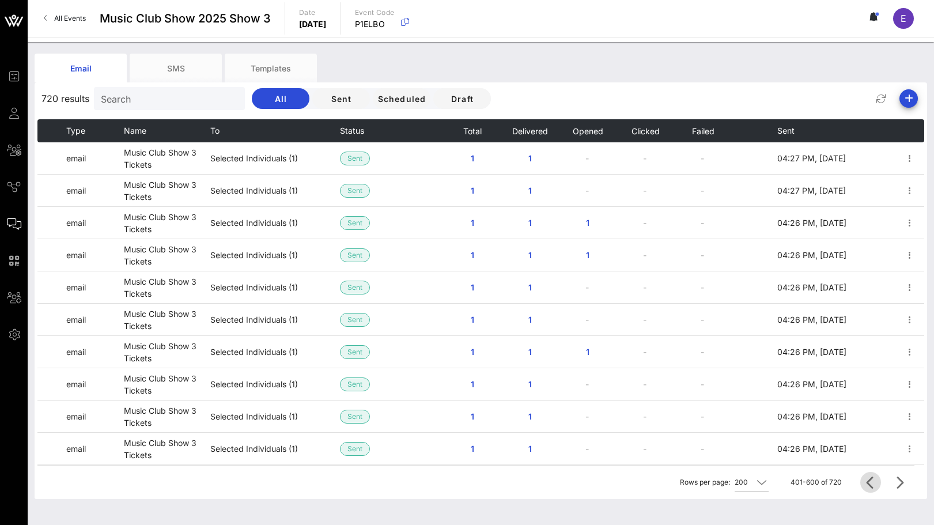
click at [656, 483] on icon "Previous page" at bounding box center [871, 482] width 14 height 14
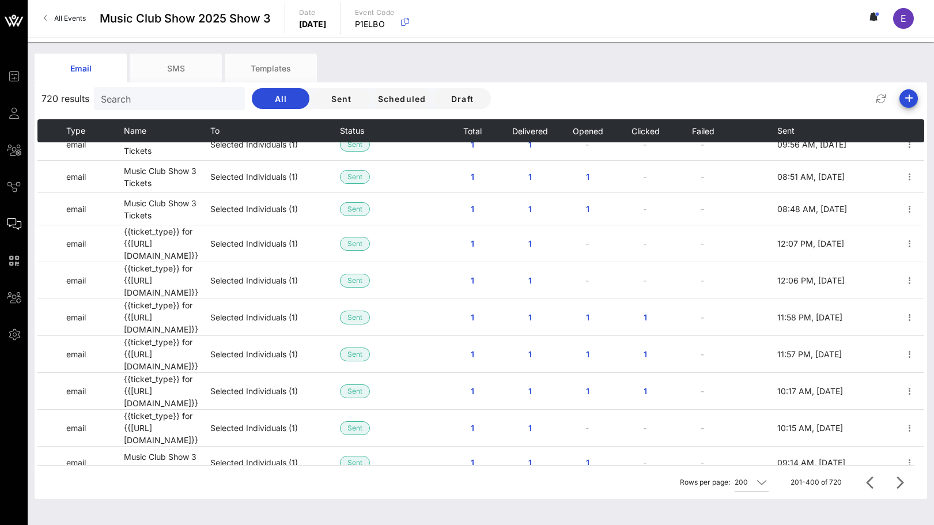
scroll to position [4214, 0]
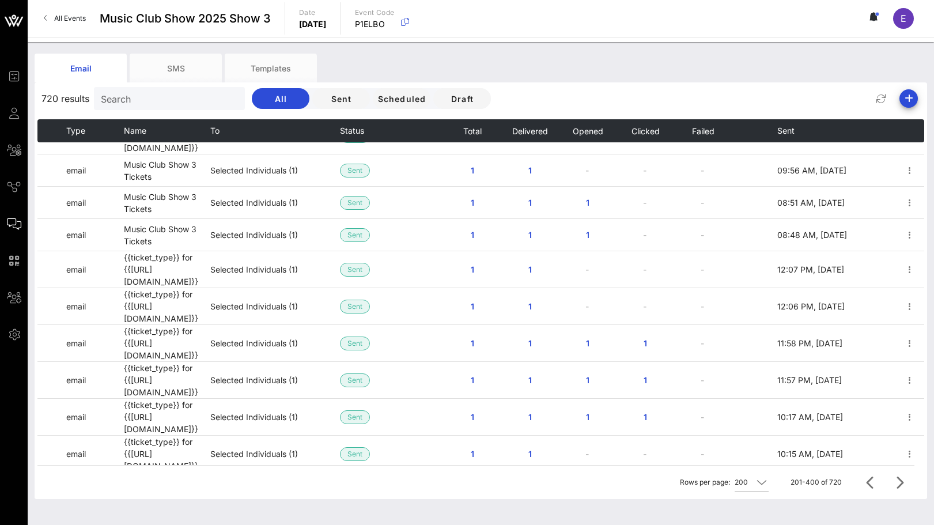
drag, startPoint x: 461, startPoint y: 300, endPoint x: 714, endPoint y: 305, distance: 253.5
drag, startPoint x: 705, startPoint y: 297, endPoint x: 459, endPoint y: 296, distance: 245.4
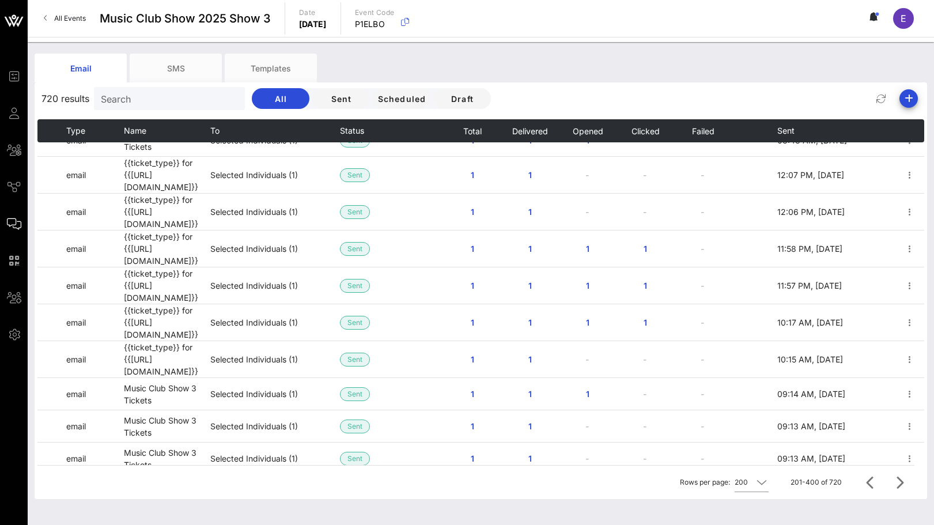
scroll to position [4308, 0]
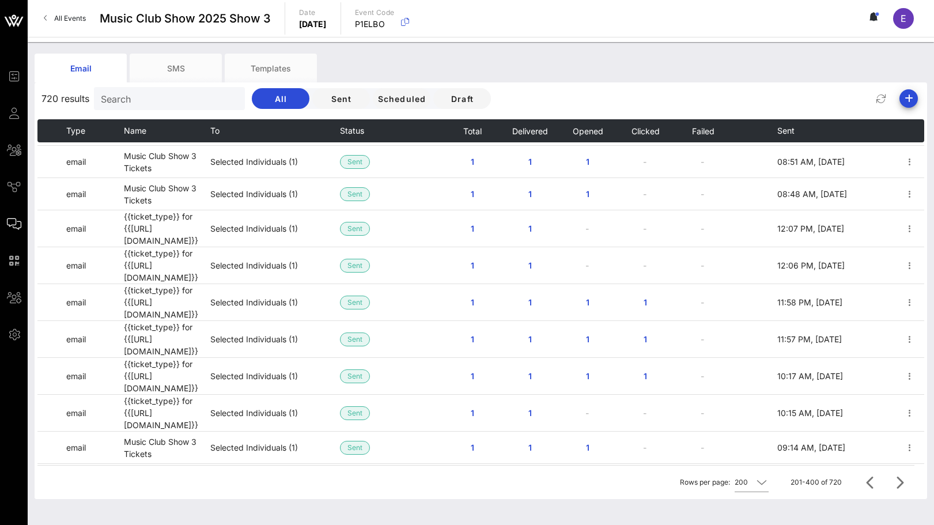
scroll to position [4254, 0]
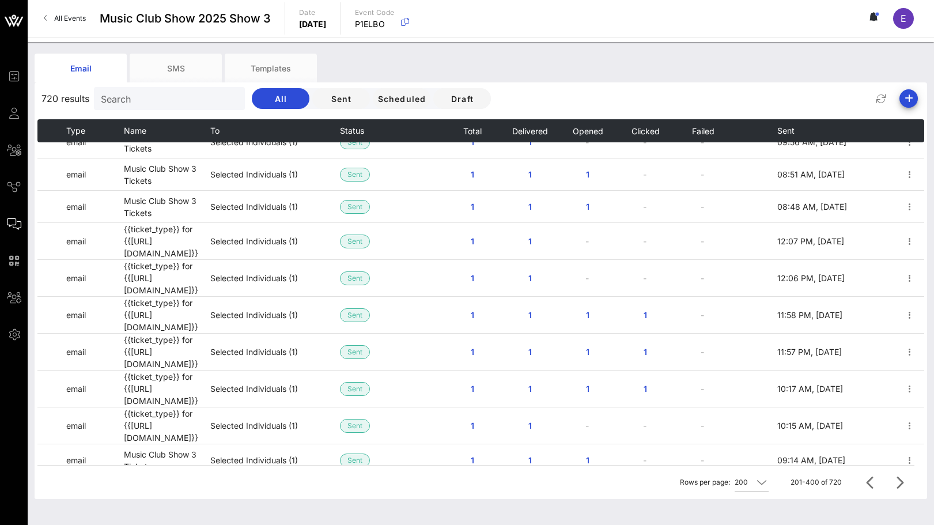
scroll to position [4243, 0]
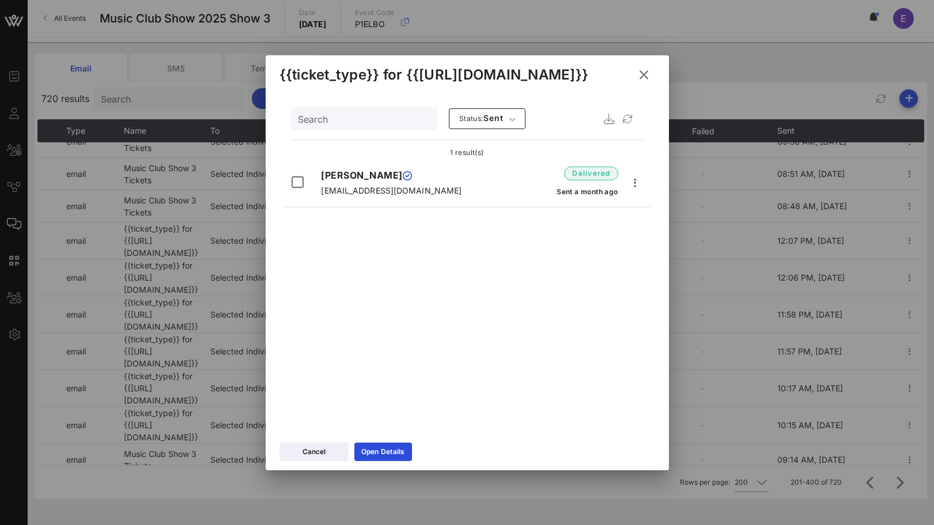
click at [637, 77] on icon at bounding box center [643, 74] width 16 height 14
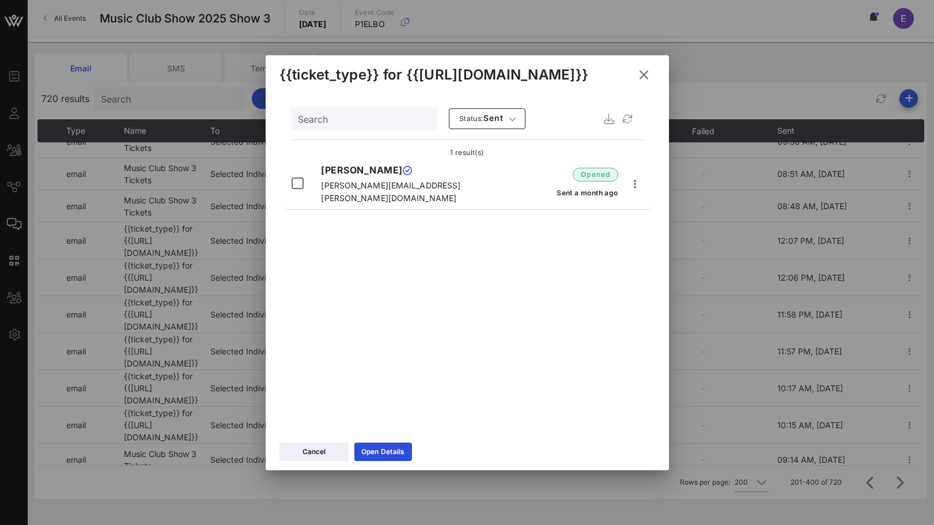
click at [648, 75] on icon at bounding box center [644, 75] width 16 height 14
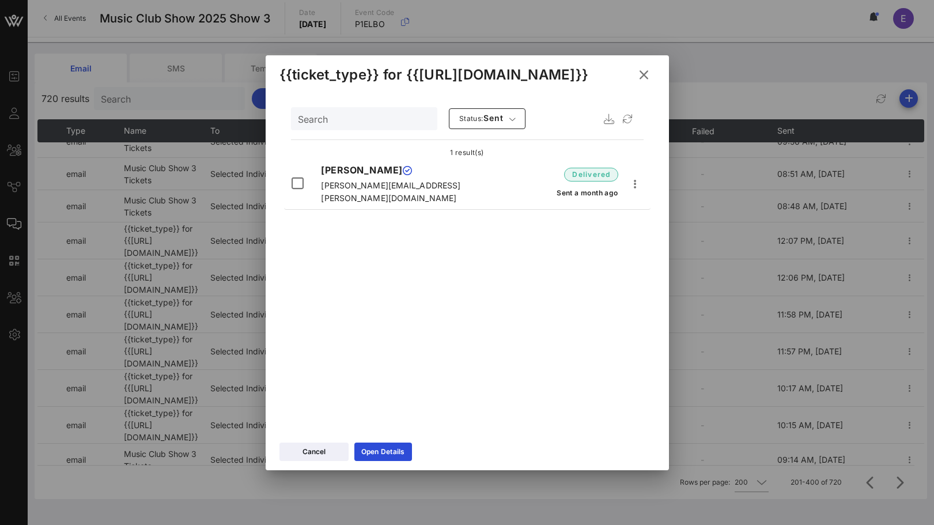
click at [641, 78] on icon at bounding box center [644, 75] width 16 height 14
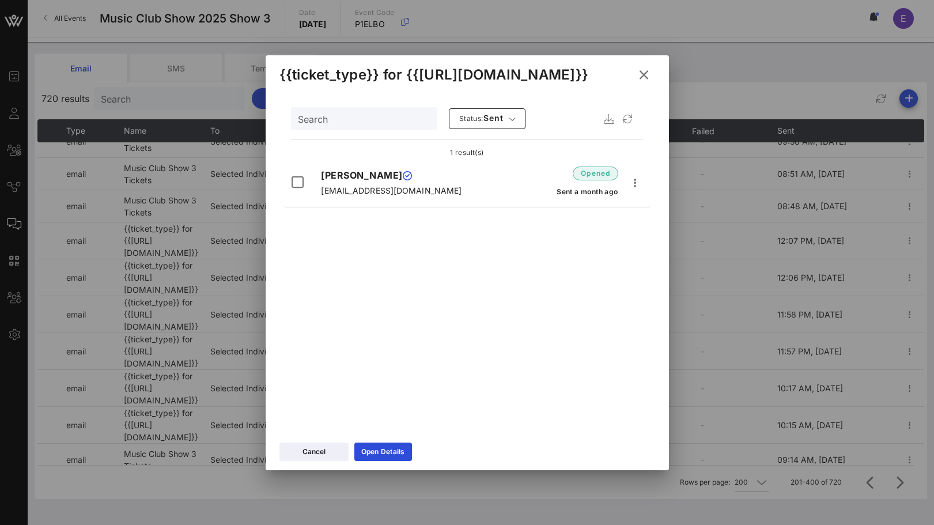
click at [641, 69] on icon at bounding box center [643, 74] width 16 height 14
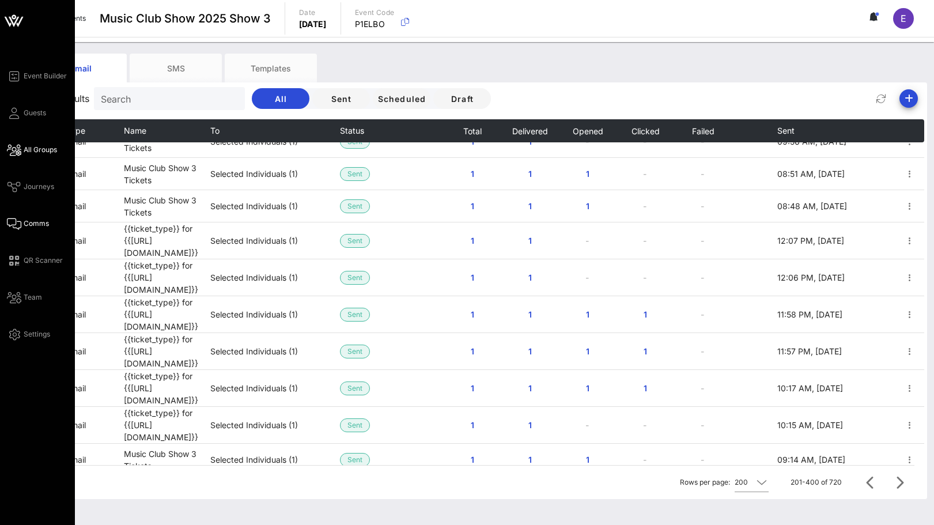
click at [18, 151] on icon at bounding box center [14, 150] width 14 height 2
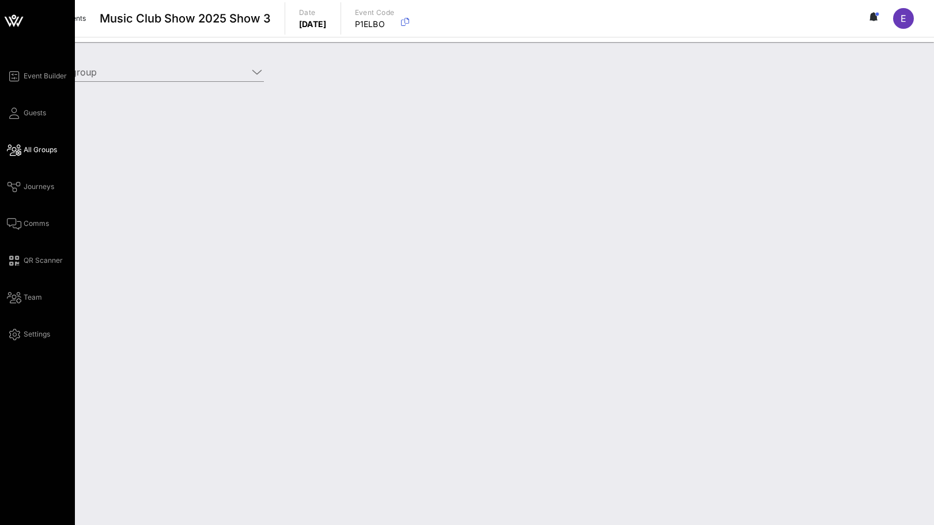
click at [18, 177] on div "Event Builder Guests All Groups Journeys Comms QR Scanner Team Settings" at bounding box center [41, 205] width 68 height 272
click at [18, 216] on div "Event Builder Guests All Groups Journeys Comms QR Scanner Team Settings" at bounding box center [41, 205] width 68 height 272
click at [18, 223] on icon at bounding box center [14, 224] width 14 height 2
